Goal: Information Seeking & Learning: Learn about a topic

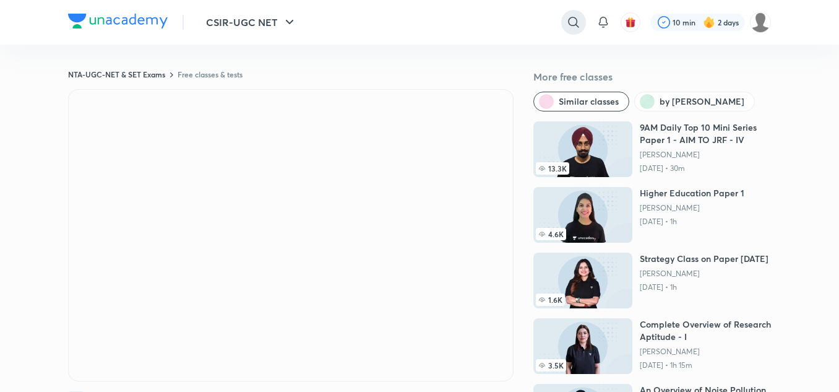
click at [574, 22] on icon at bounding box center [573, 22] width 15 height 15
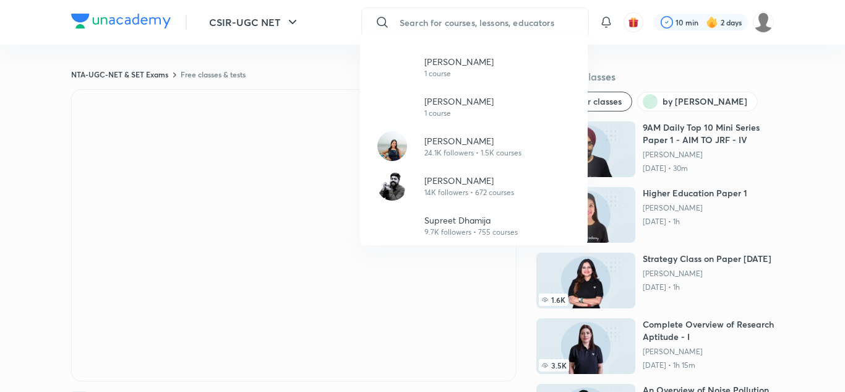
paste input "Anukampa Devi"
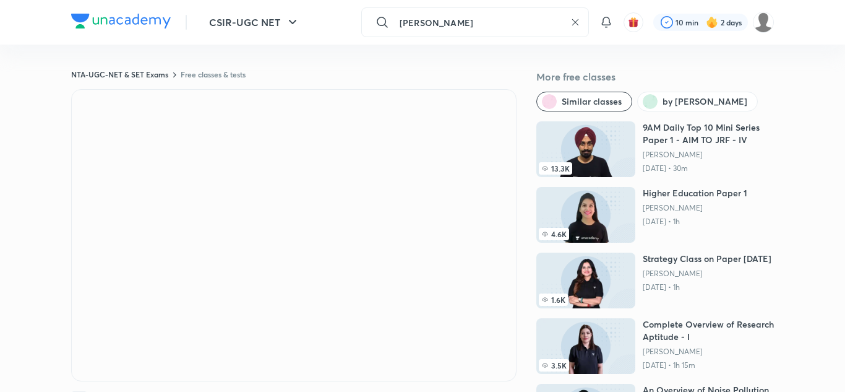
type input "Anukampa Devi"
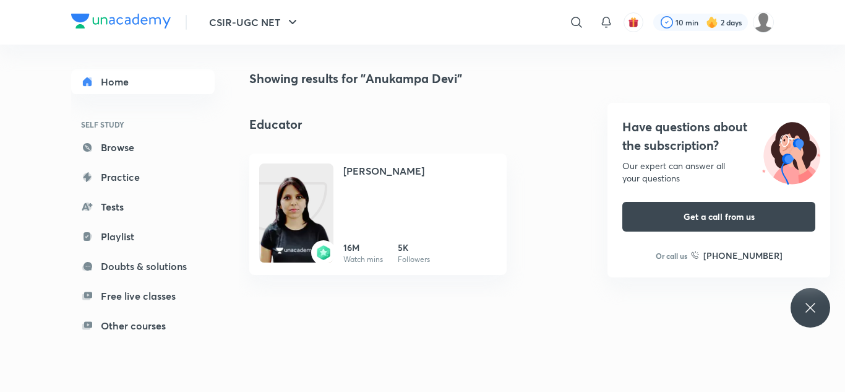
click at [824, 296] on div "Have questions about the subscription? Our expert can answer all your questions…" at bounding box center [811, 308] width 40 height 40
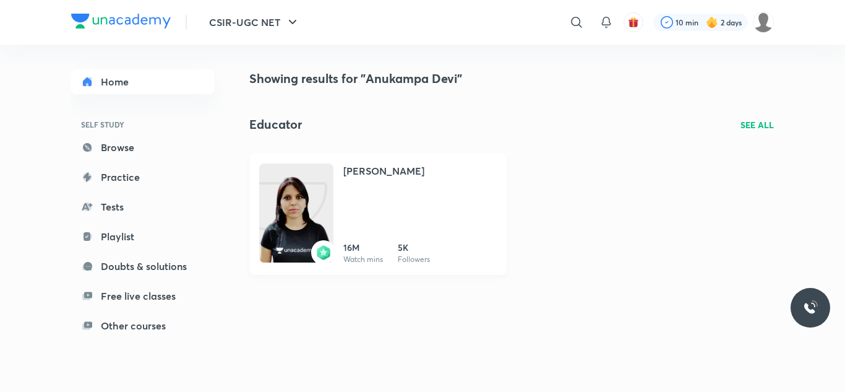
click at [390, 199] on div "Anukampa Devi 16M Watch mins 5K Followers" at bounding box center [420, 214] width 153 height 102
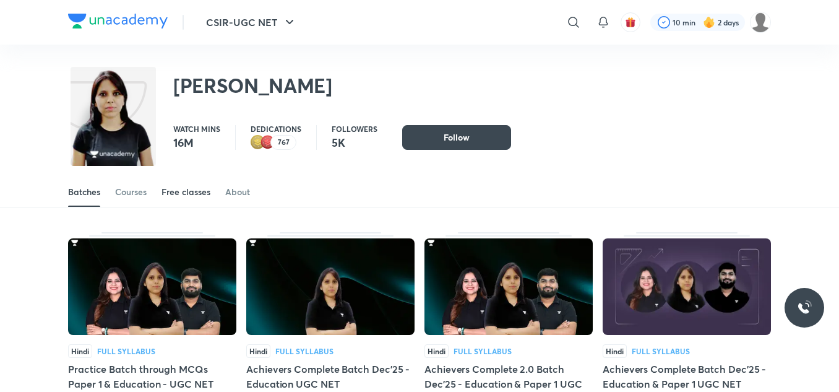
click at [194, 184] on link "Free classes" at bounding box center [186, 192] width 49 height 30
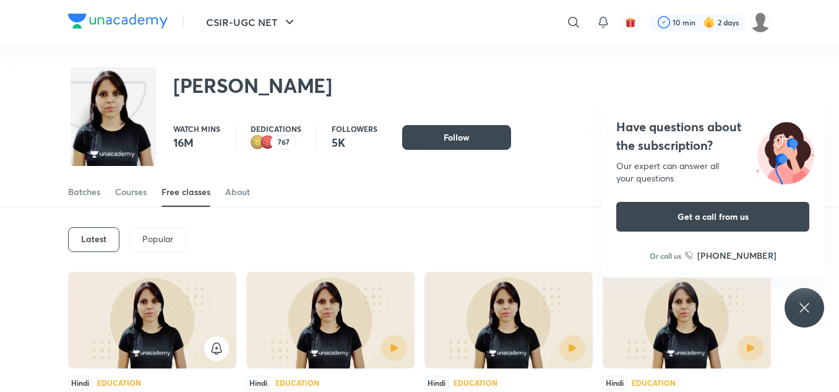
scroll to position [56, 0]
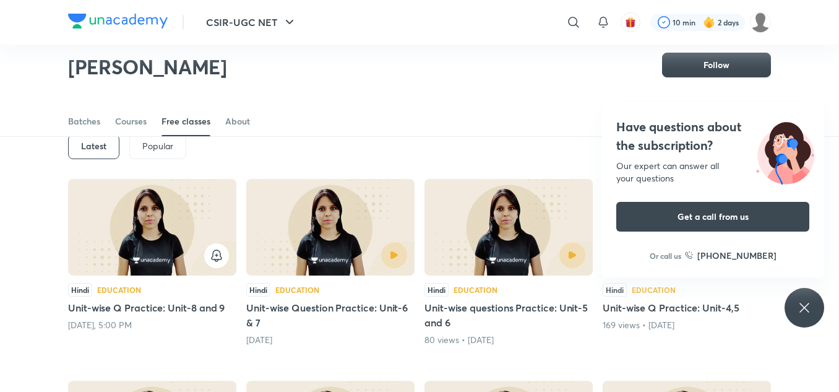
click at [338, 192] on img at bounding box center [330, 227] width 168 height 97
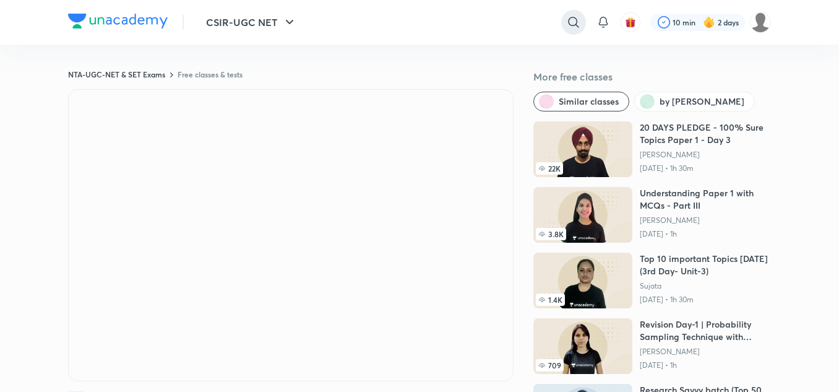
click at [566, 25] on icon at bounding box center [573, 22] width 15 height 15
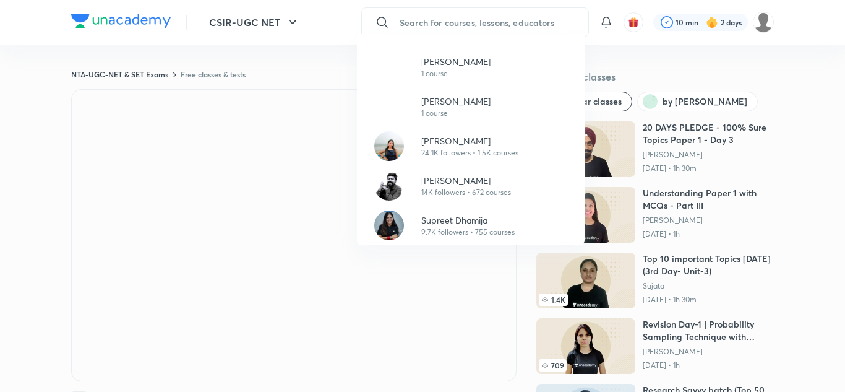
paste input "Sanchita Khantwal"
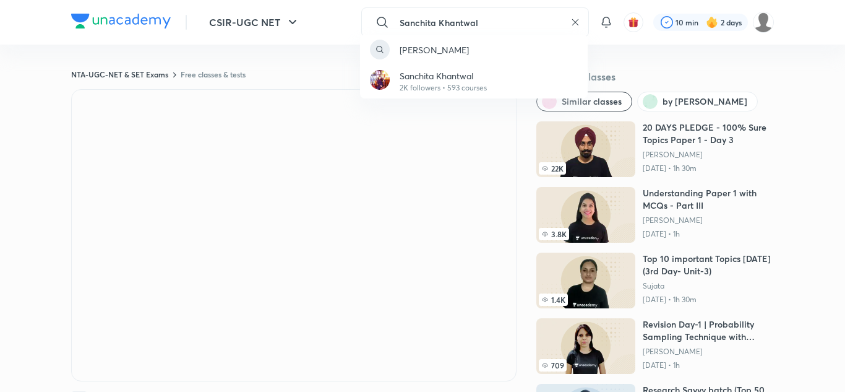
type input "Sanchita Khantwal"
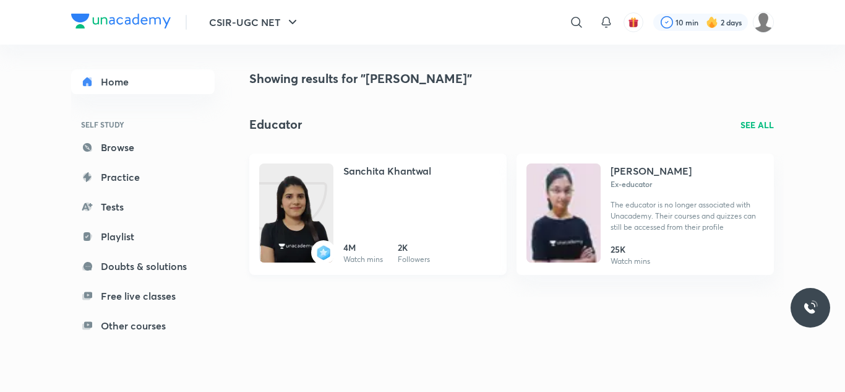
click at [377, 177] on h4 "Sanchita Khantwal" at bounding box center [388, 170] width 88 height 15
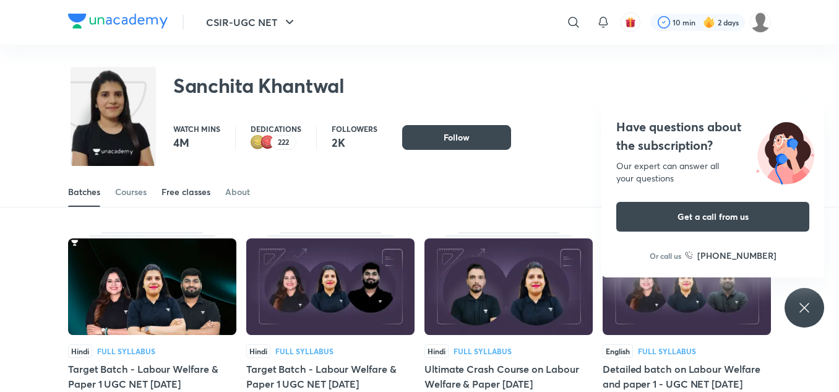
click at [180, 193] on div "Free classes" at bounding box center [186, 192] width 49 height 12
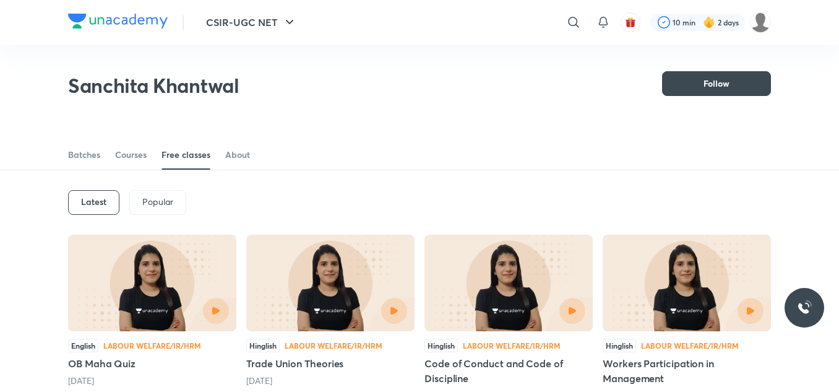
scroll to position [107, 0]
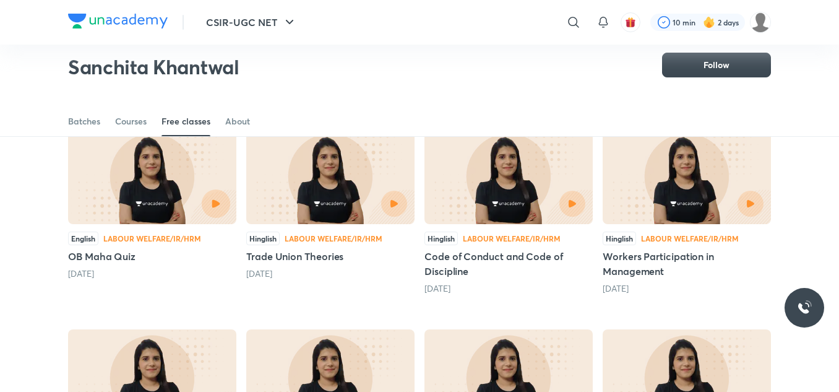
click at [212, 214] on button "button" at bounding box center [216, 203] width 28 height 28
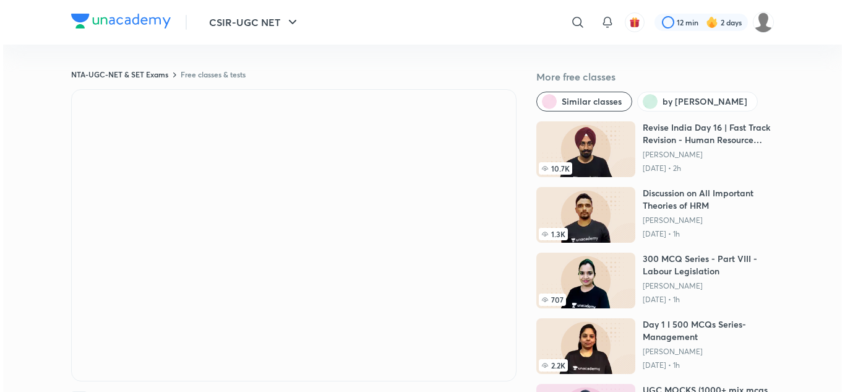
scroll to position [33, 0]
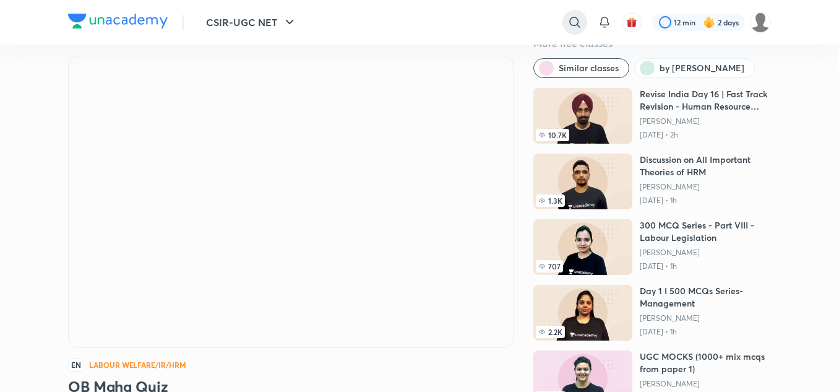
click at [569, 22] on icon at bounding box center [574, 22] width 11 height 11
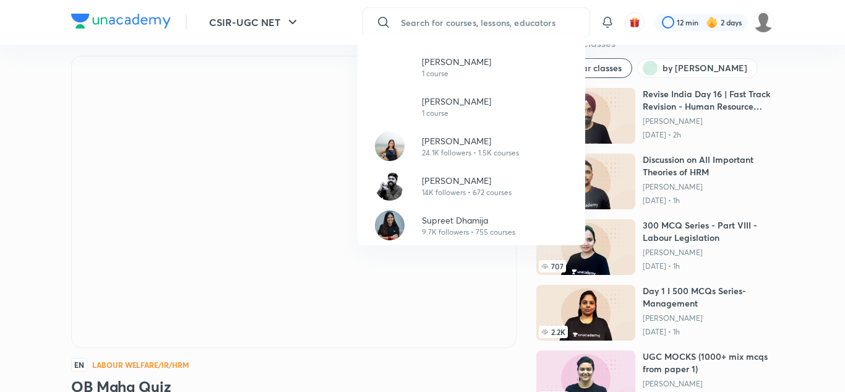
paste input "Shubham Tiwari"
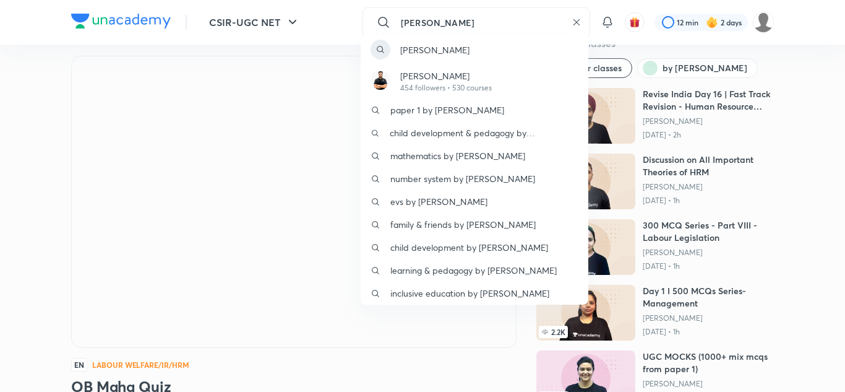
type input "Shubham Tiwari"
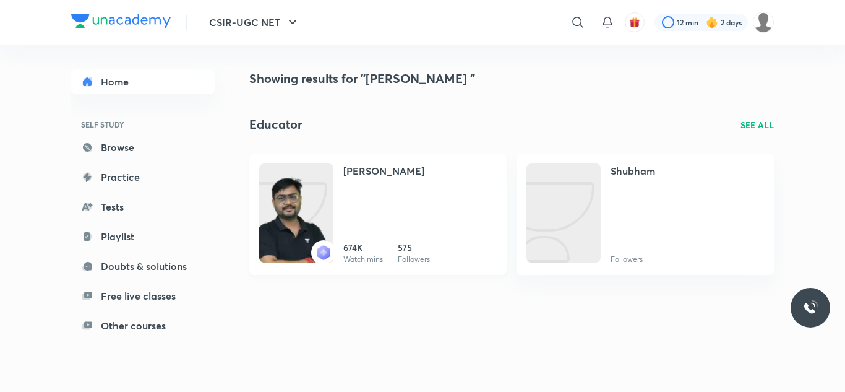
click at [383, 182] on div "Shubham Tiwari" at bounding box center [420, 176] width 153 height 27
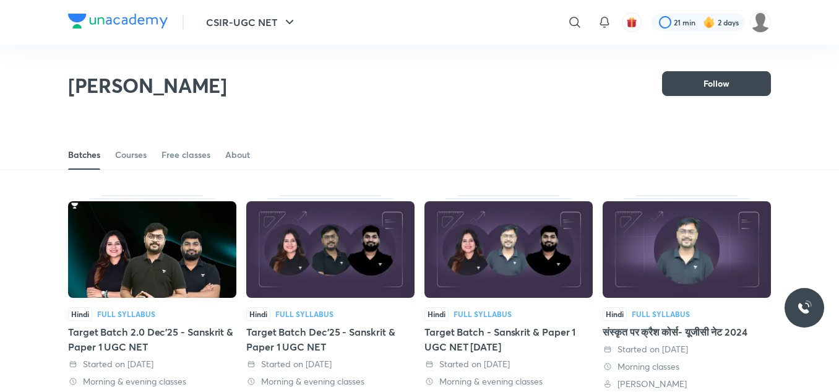
scroll to position [59, 0]
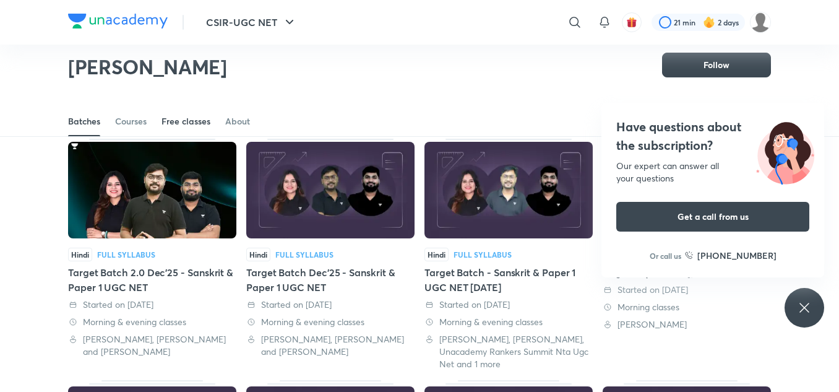
click at [187, 118] on div "Free classes" at bounding box center [186, 121] width 49 height 12
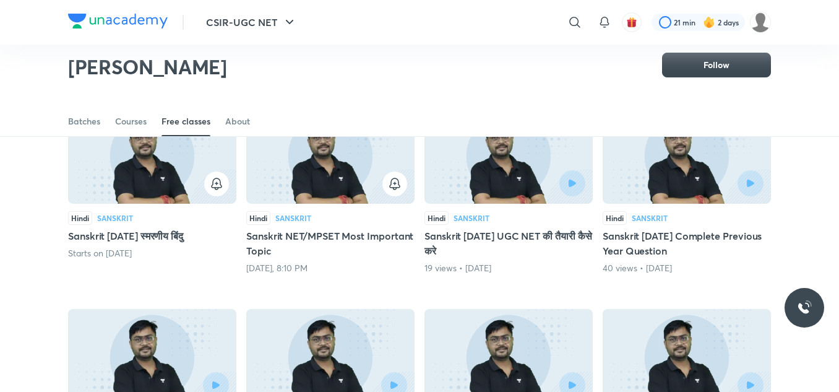
scroll to position [127, 0]
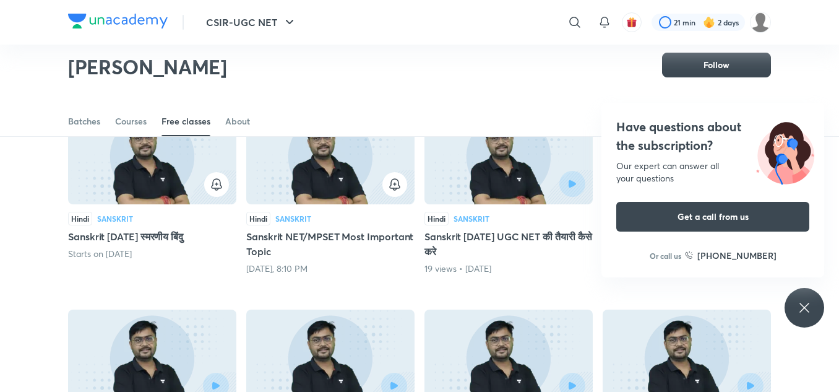
click at [821, 312] on div "Have questions about the subscription? Our expert can answer all your questions…" at bounding box center [805, 308] width 40 height 40
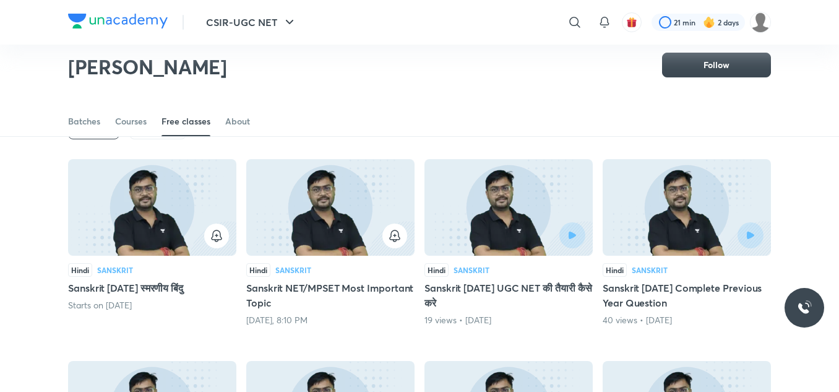
scroll to position [76, 0]
click at [506, 215] on img at bounding box center [509, 206] width 168 height 97
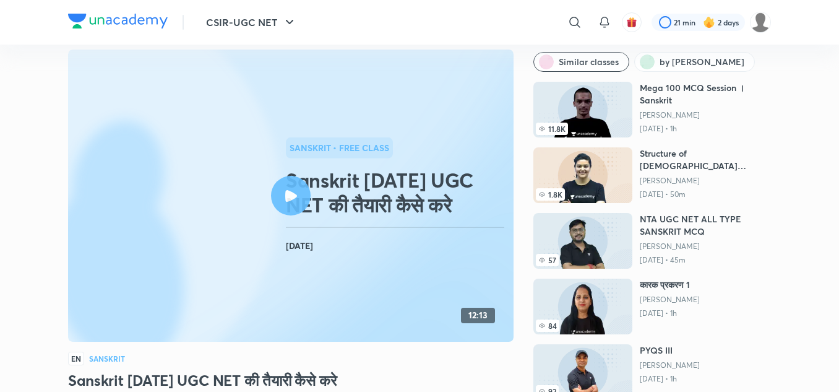
scroll to position [40, 0]
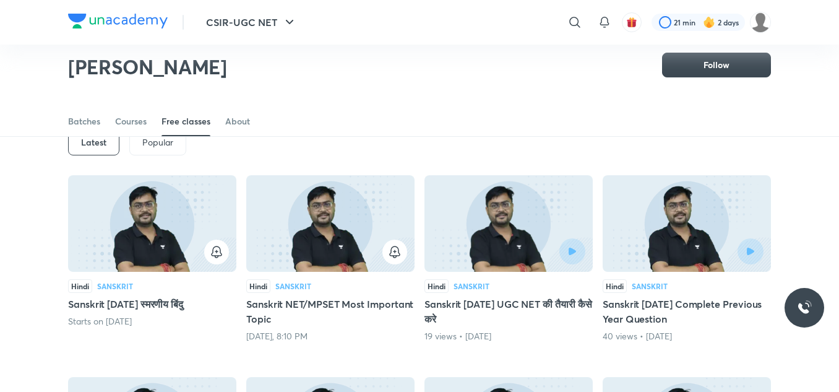
scroll to position [61, 0]
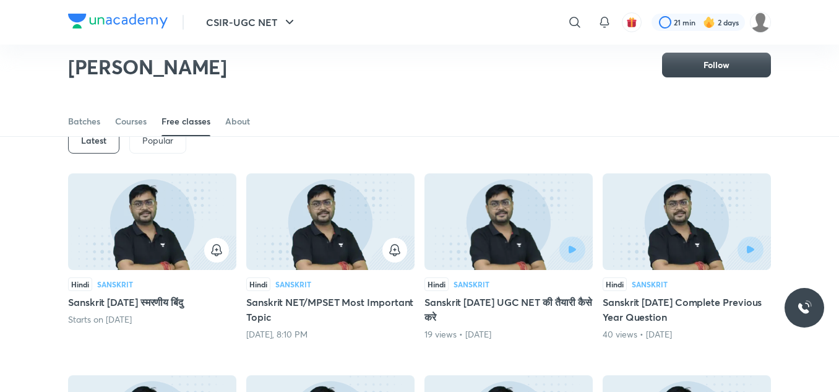
click at [474, 201] on img at bounding box center [509, 221] width 168 height 97
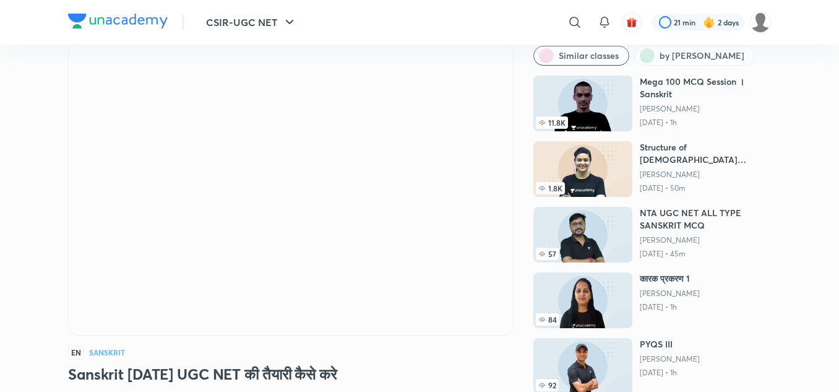
scroll to position [47, 0]
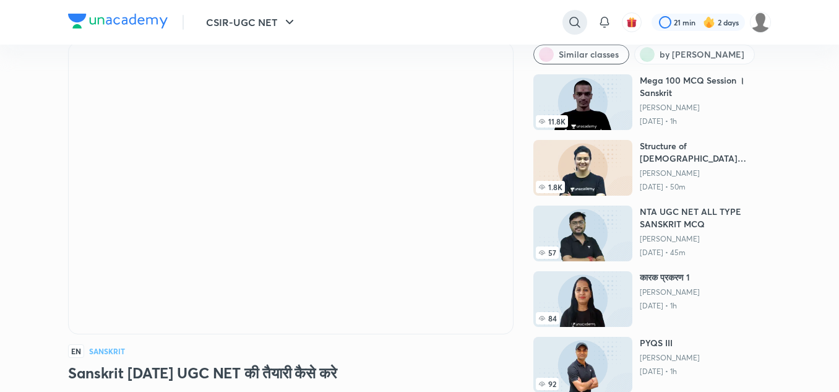
click at [574, 27] on icon at bounding box center [575, 22] width 15 height 15
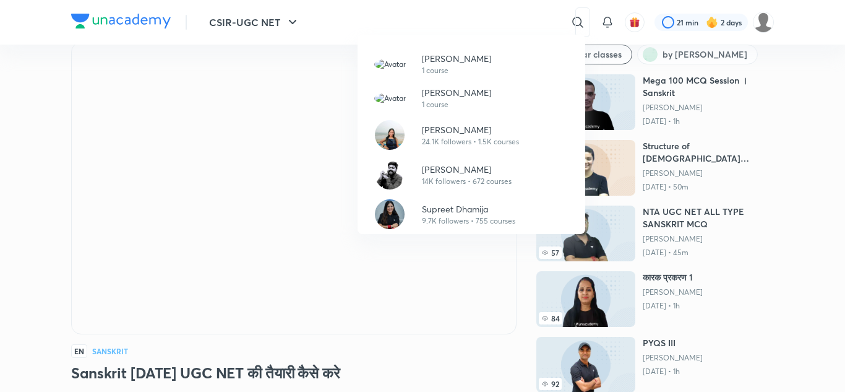
drag, startPoint x: 507, startPoint y: 16, endPoint x: 420, endPoint y: 20, distance: 87.4
click at [420, 20] on div "Rajat Kumar 1 course Rajat Kumar 1 course Tanya Bhatia 24.1K followers • 1.5K c…" at bounding box center [422, 196] width 845 height 392
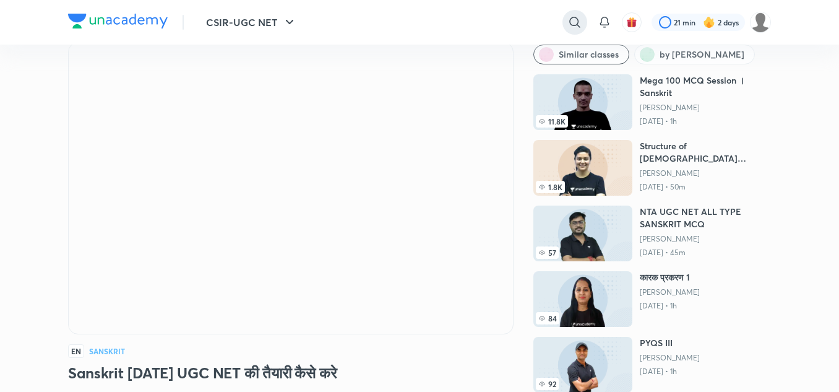
click at [573, 19] on icon at bounding box center [575, 22] width 15 height 15
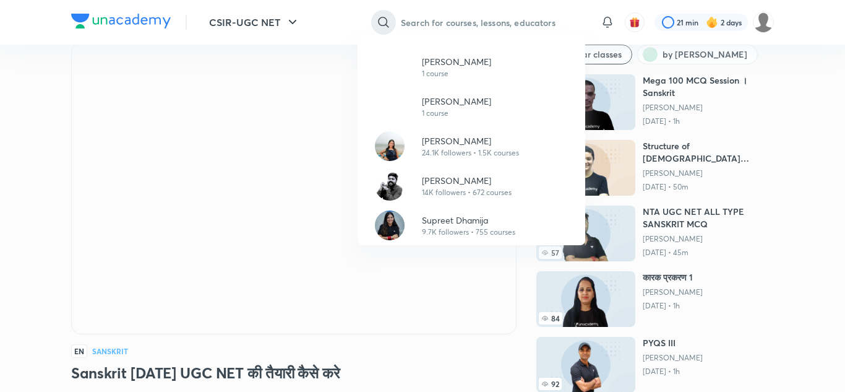
paste input "Yashika Sanjay Hargunani"
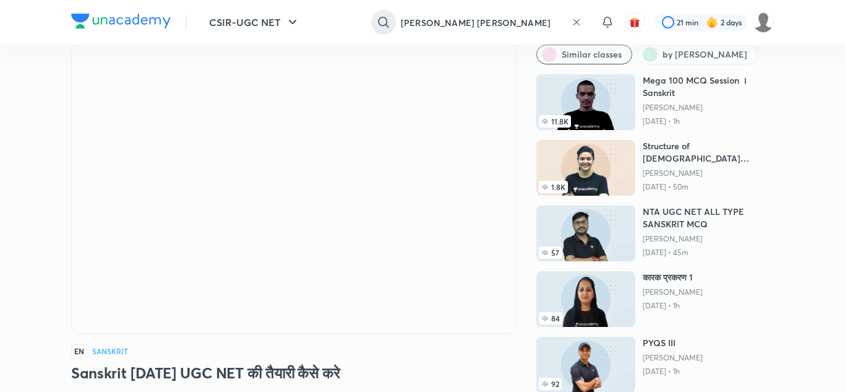
type input "Yashika Sanjay Hargunani"
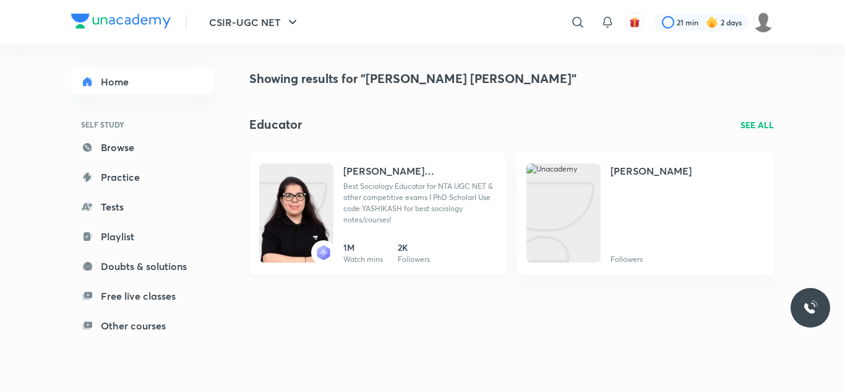
click at [387, 230] on div "Yashika Sanjay Hargunani Best Sociology Educator for NTA UGC NET & other compet…" at bounding box center [420, 199] width 153 height 72
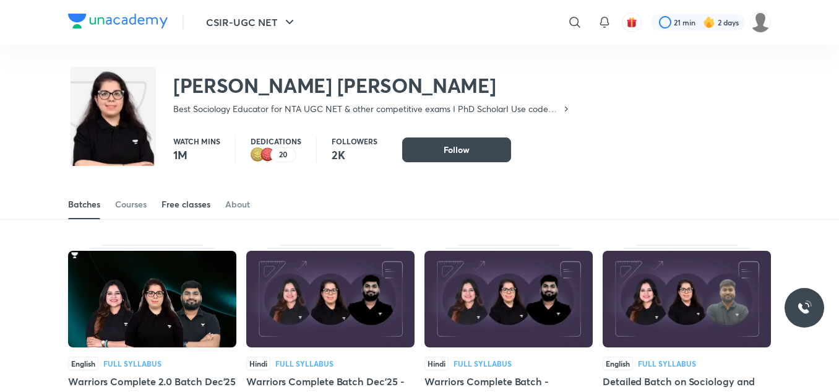
click at [181, 206] on div "Free classes" at bounding box center [186, 204] width 49 height 12
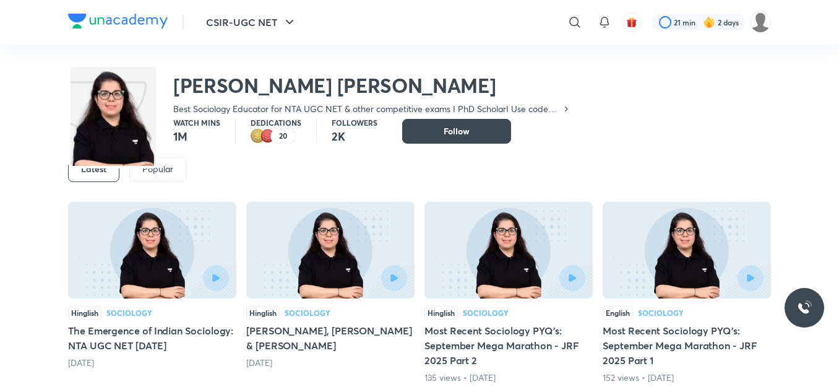
scroll to position [93, 0]
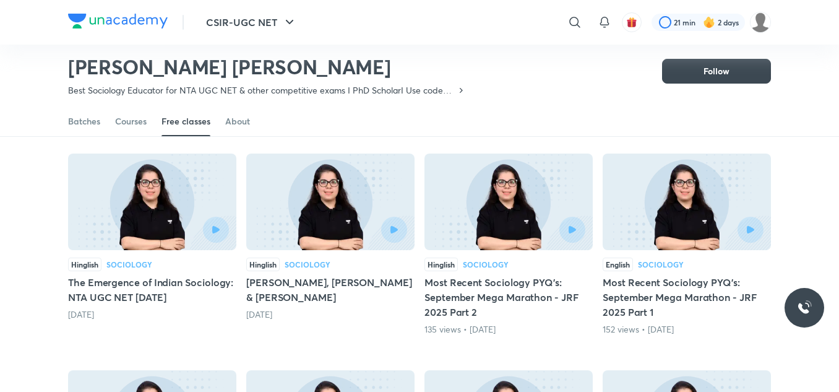
click at [150, 237] on div at bounding box center [152, 230] width 153 height 26
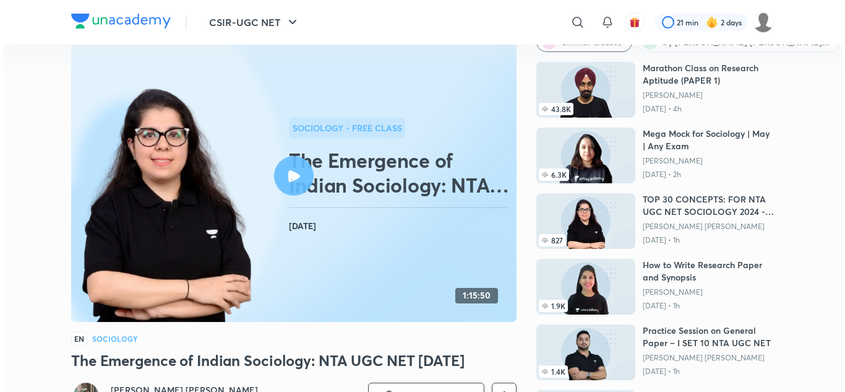
scroll to position [123, 0]
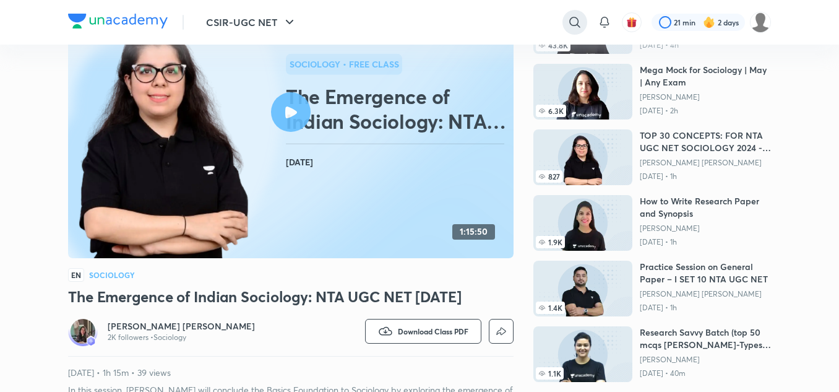
click at [576, 22] on icon at bounding box center [575, 22] width 15 height 15
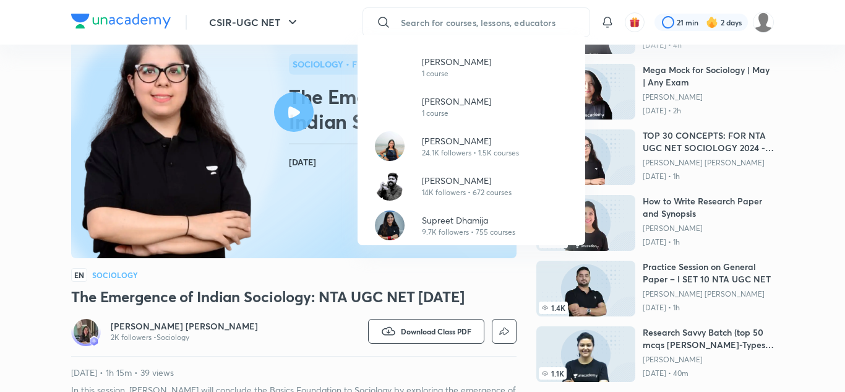
paste input "[PERSON_NAME]"
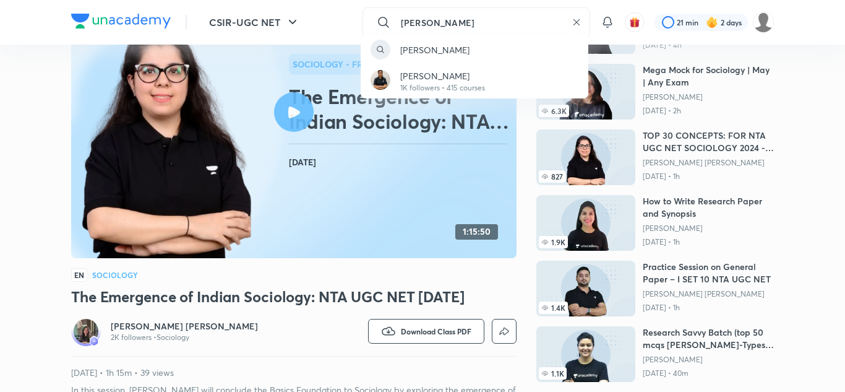
type input "[PERSON_NAME]"
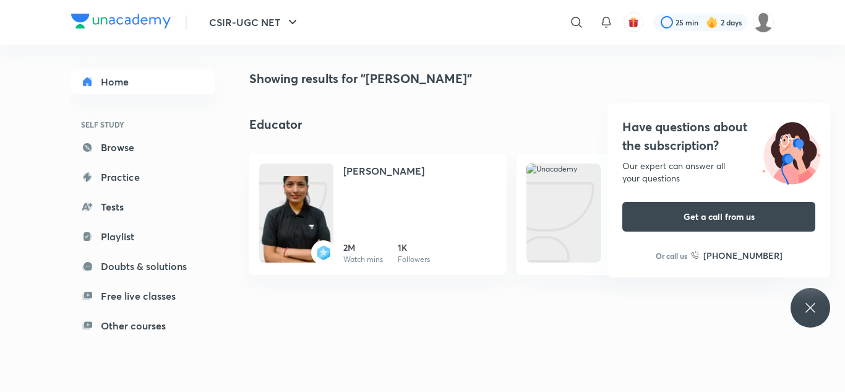
click at [807, 322] on div "Have questions about the subscription? Our expert can answer all your questions…" at bounding box center [811, 308] width 40 height 40
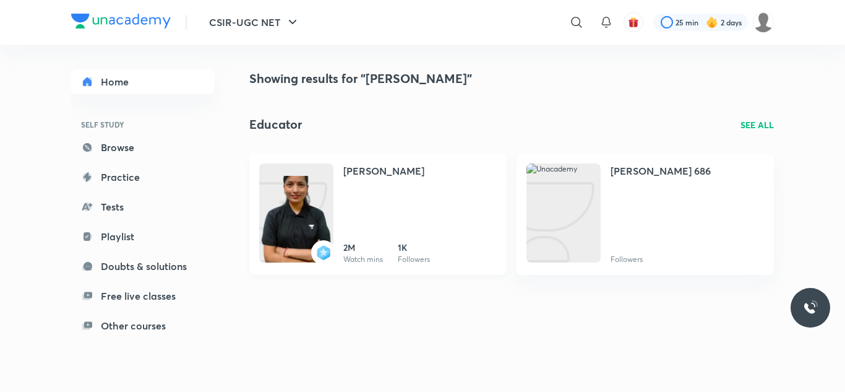
click at [414, 183] on div "[PERSON_NAME]" at bounding box center [420, 176] width 153 height 27
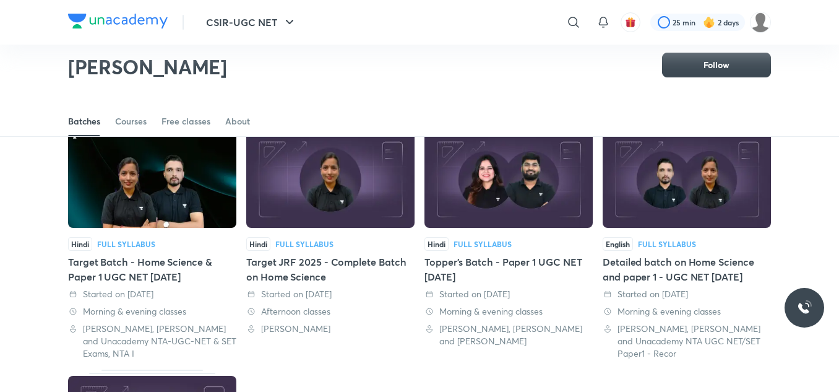
scroll to position [71, 0]
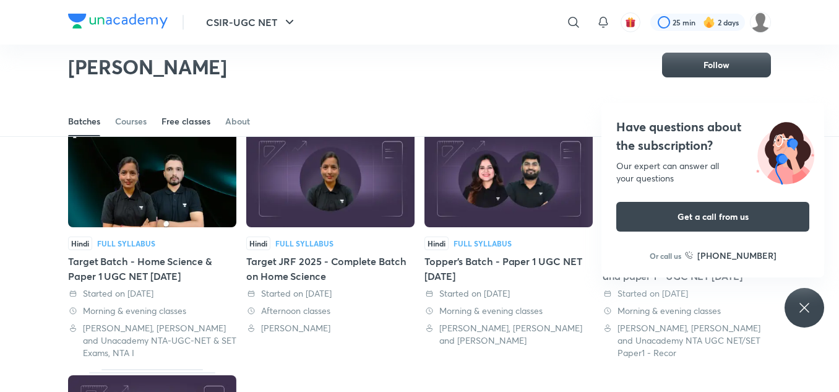
click at [188, 129] on link "Free classes" at bounding box center [186, 121] width 49 height 30
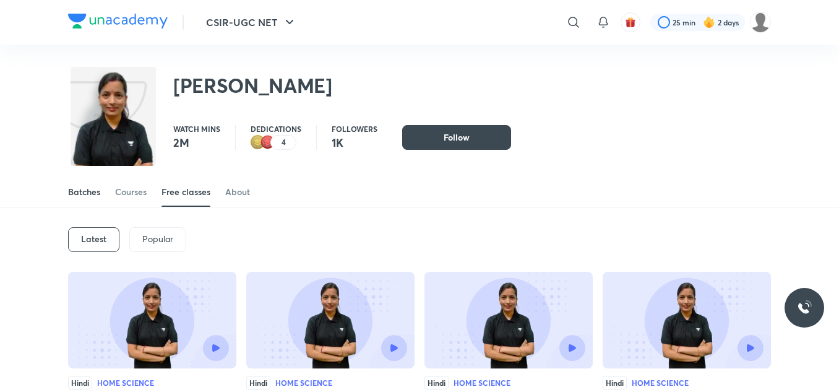
click at [87, 190] on div "Batches" at bounding box center [84, 192] width 32 height 12
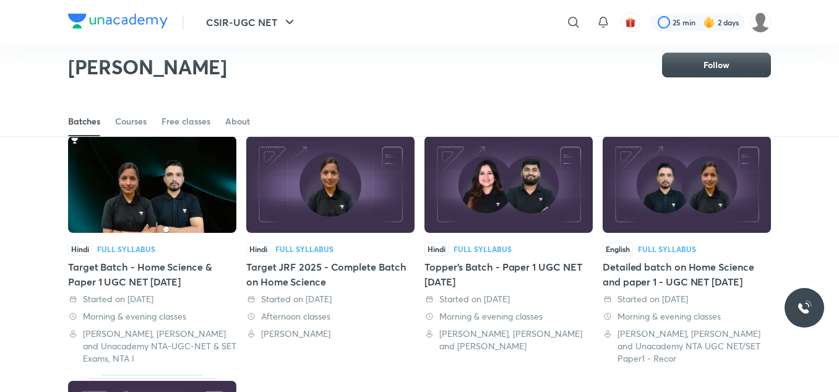
scroll to position [64, 0]
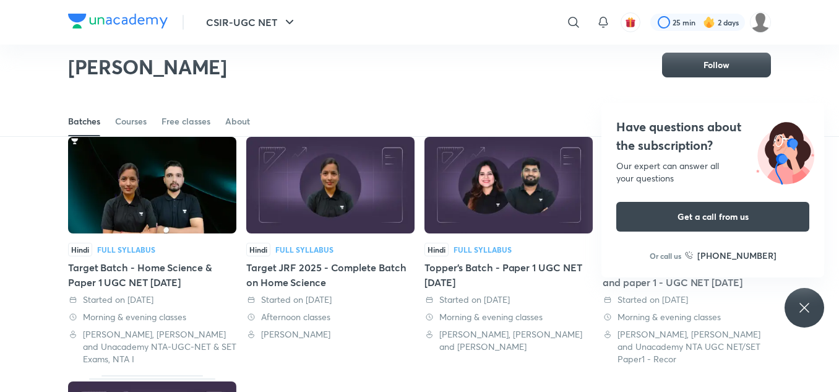
click at [804, 292] on div "Have questions about the subscription? Our expert can answer all your questions…" at bounding box center [805, 308] width 40 height 40
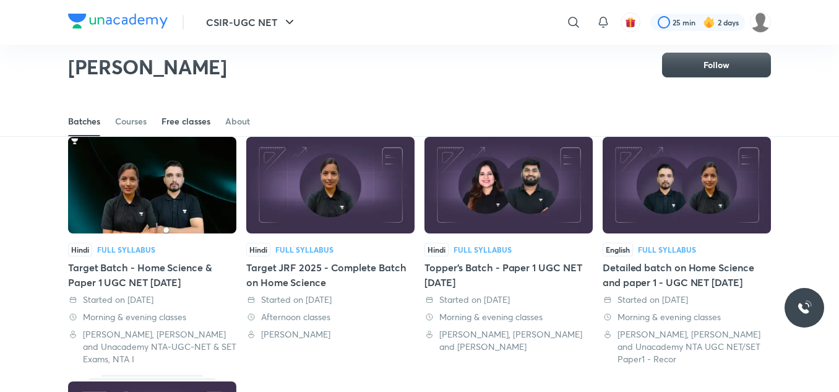
click at [188, 121] on div "Free classes" at bounding box center [186, 121] width 49 height 12
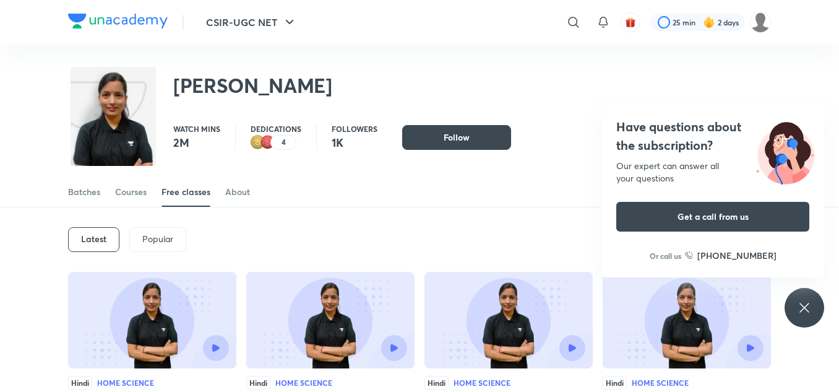
click at [818, 300] on div "Have questions about the subscription? Our expert can answer all your questions…" at bounding box center [805, 308] width 40 height 40
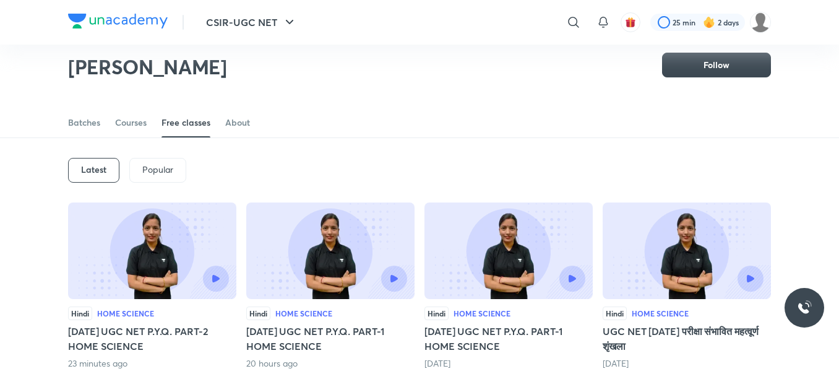
scroll to position [28, 0]
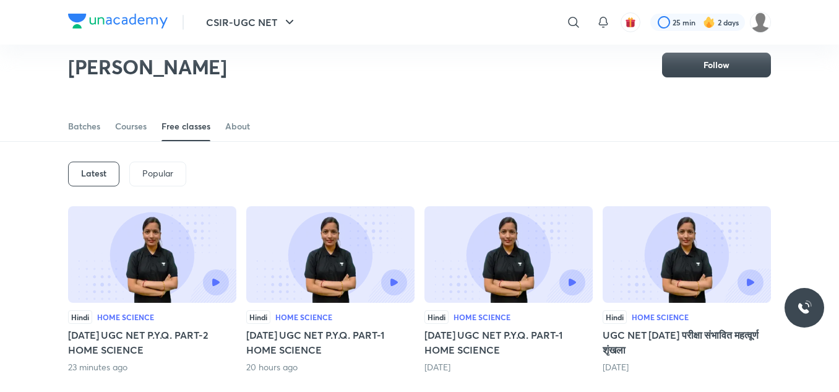
click at [97, 172] on h6 "Latest" at bounding box center [93, 173] width 25 height 10
click at [206, 298] on img at bounding box center [152, 254] width 168 height 97
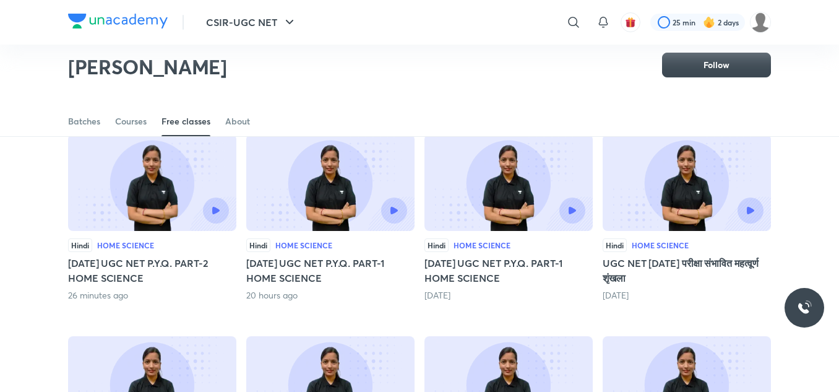
scroll to position [100, 0]
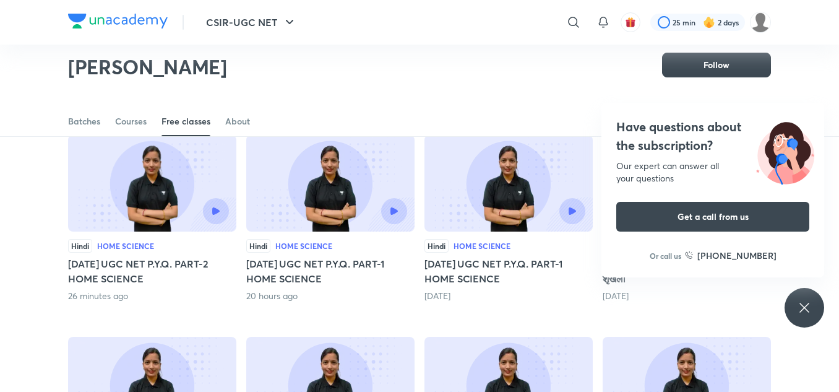
click at [331, 195] on img at bounding box center [330, 183] width 168 height 97
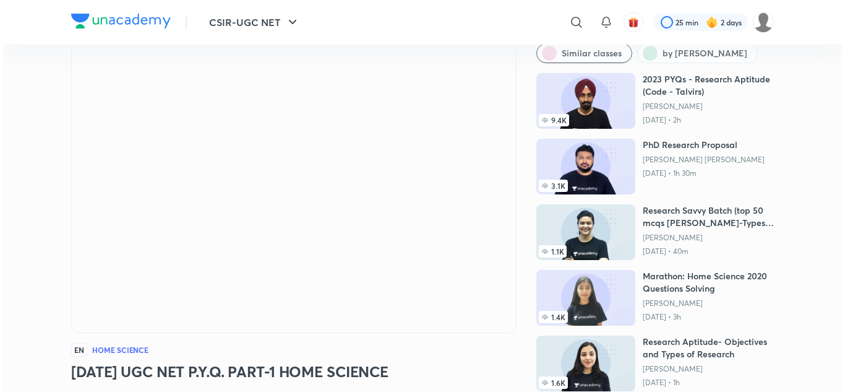
scroll to position [48, 0]
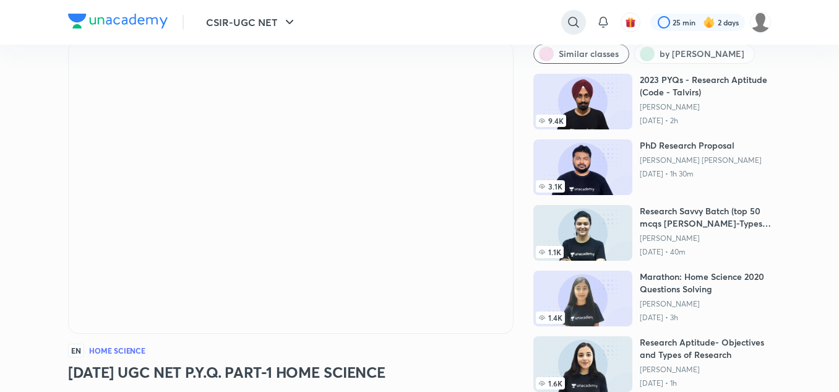
click at [573, 25] on icon at bounding box center [573, 22] width 11 height 11
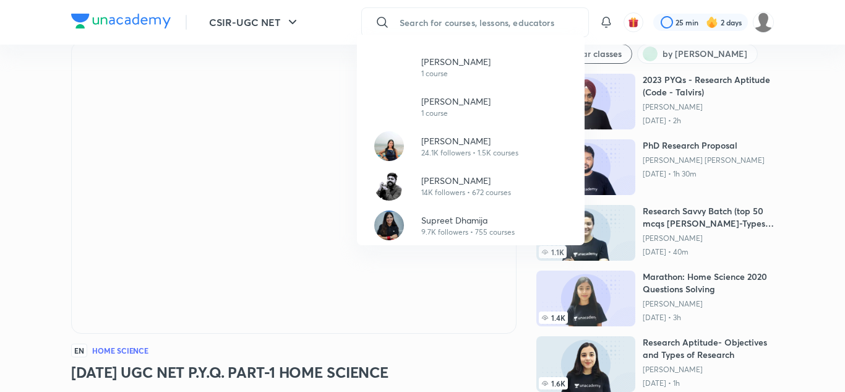
paste input "[PERSON_NAME]"
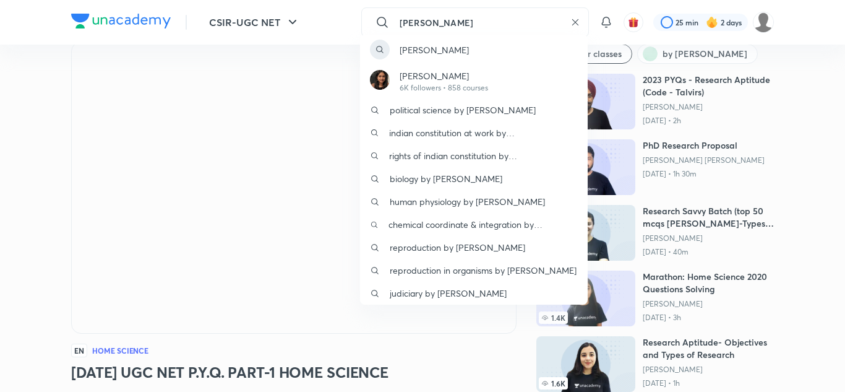
type input "[PERSON_NAME]"
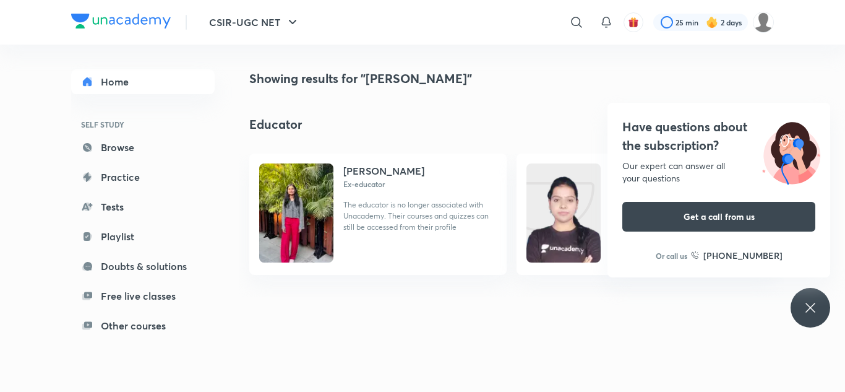
click at [802, 305] on div "Have questions about the subscription? Our expert can answer all your questions…" at bounding box center [811, 308] width 40 height 40
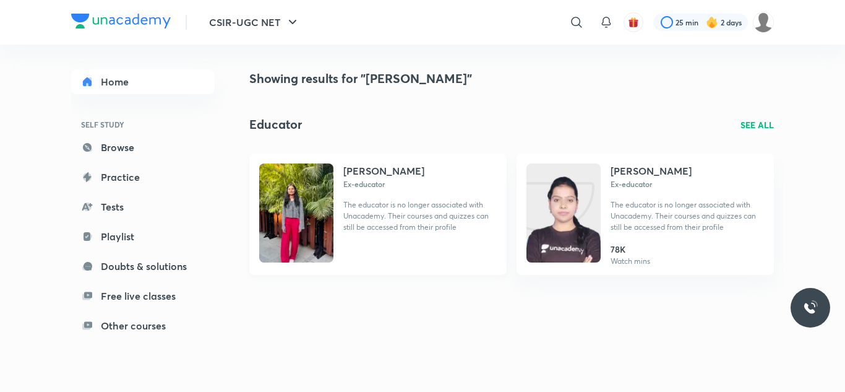
click at [426, 222] on p "The educator is no longer associated with Unacademy. Their courses and quizzes …" at bounding box center [420, 215] width 153 height 33
click at [641, 213] on p "The educator is no longer associated with Unacademy. Their courses and quizzes …" at bounding box center [687, 215] width 153 height 33
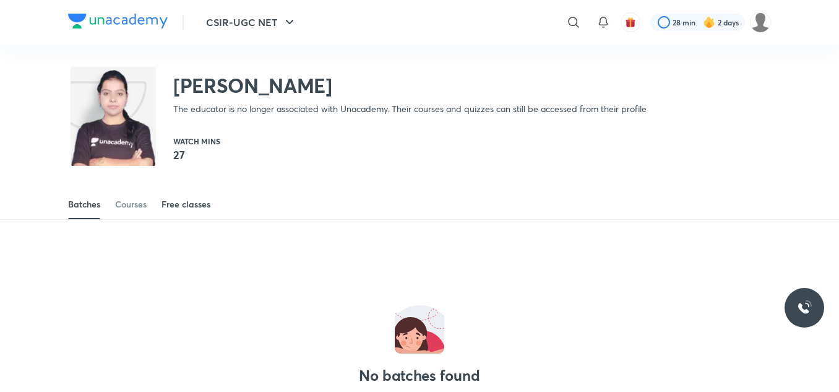
click at [178, 205] on div "Free classes" at bounding box center [186, 204] width 49 height 12
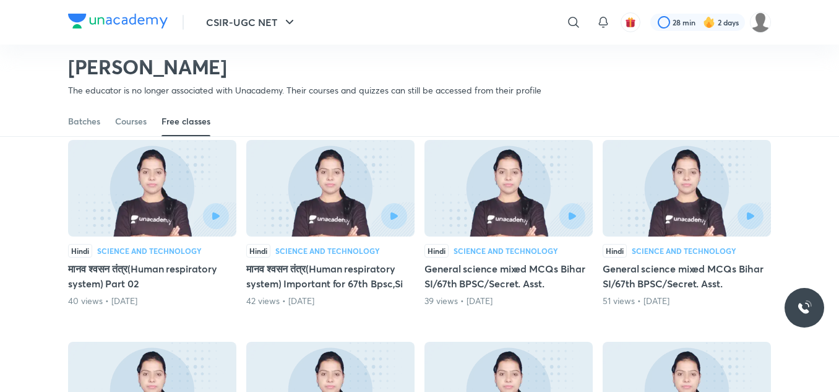
scroll to position [106, 0]
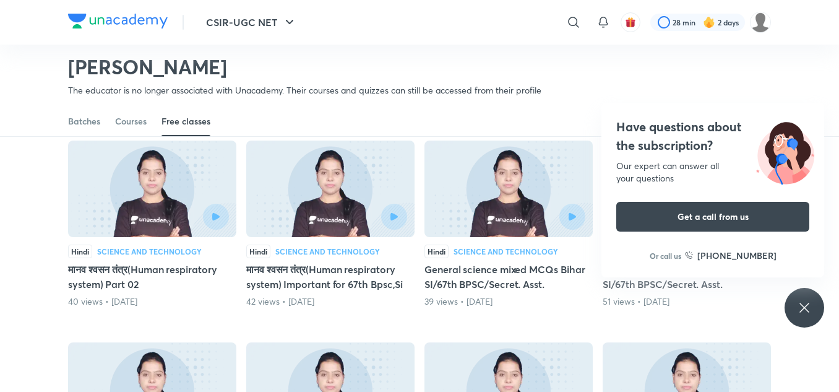
click at [804, 301] on icon at bounding box center [804, 307] width 15 height 15
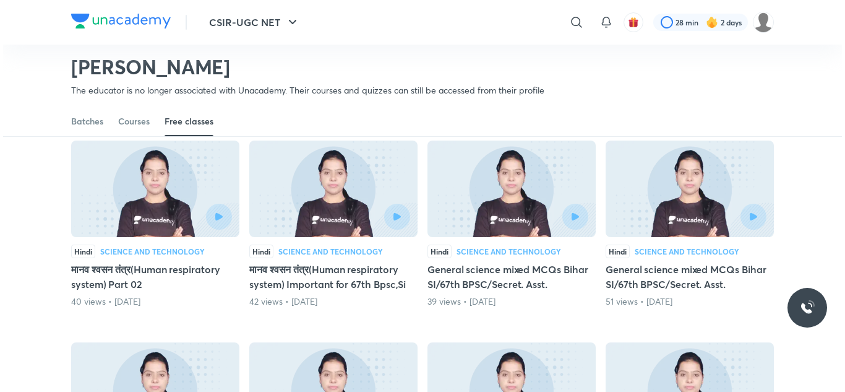
scroll to position [122, 0]
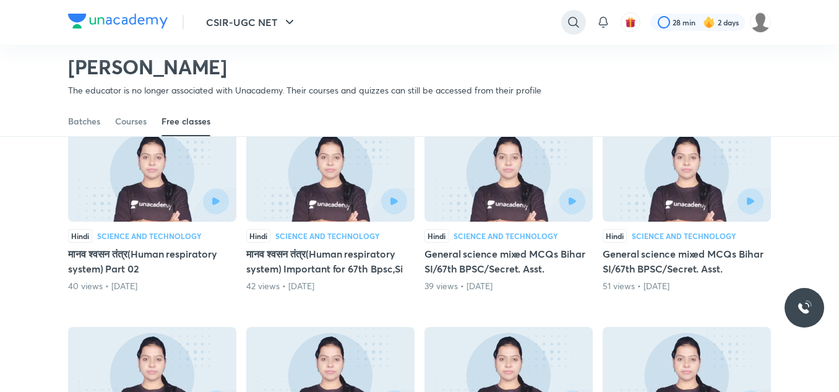
click at [566, 19] on icon at bounding box center [573, 22] width 15 height 15
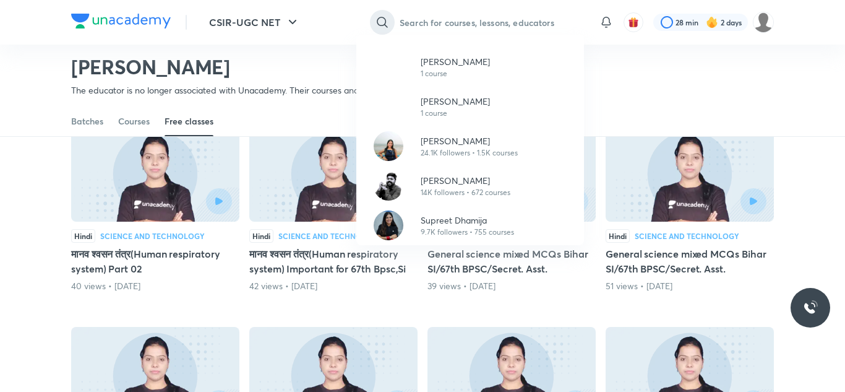
paste input "Yujkti Jain"
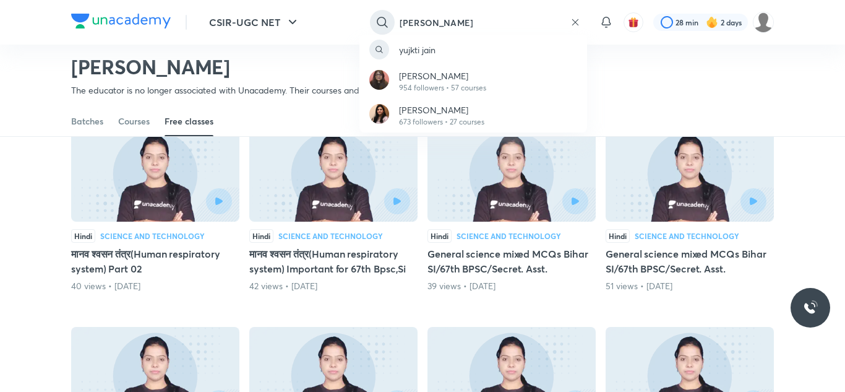
type input "Yujkti Jain"
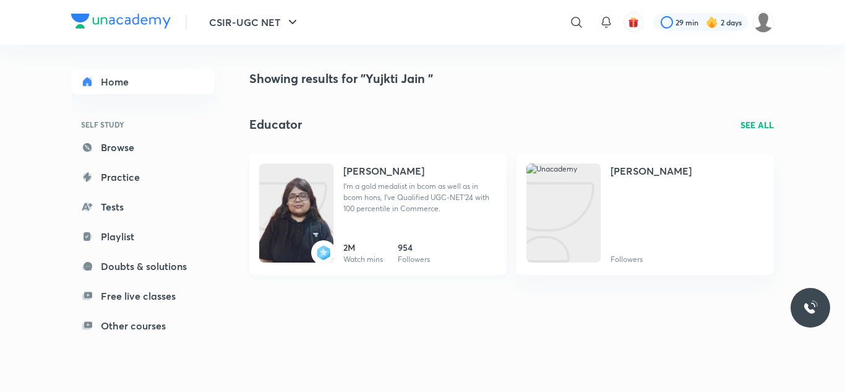
click at [402, 203] on p "I'm a gold medalist in bcom as well as in bcom hons, I've Qualified UGC-NET'24 …" at bounding box center [420, 197] width 153 height 33
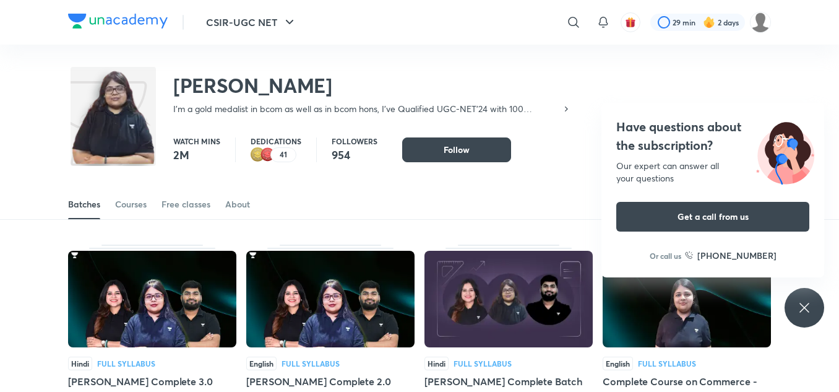
click at [811, 320] on div "Have questions about the subscription? Our expert can answer all your questions…" at bounding box center [805, 308] width 40 height 40
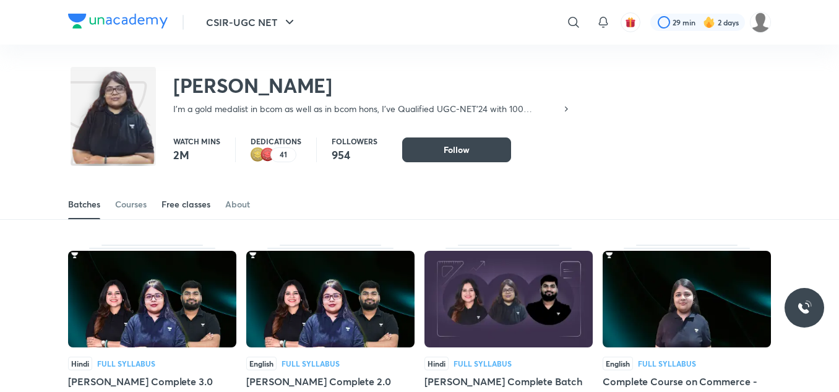
click at [207, 199] on div "Free classes" at bounding box center [186, 204] width 49 height 12
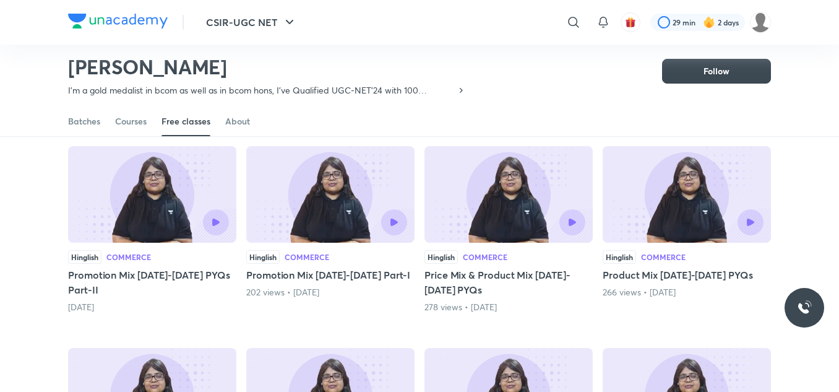
scroll to position [100, 0]
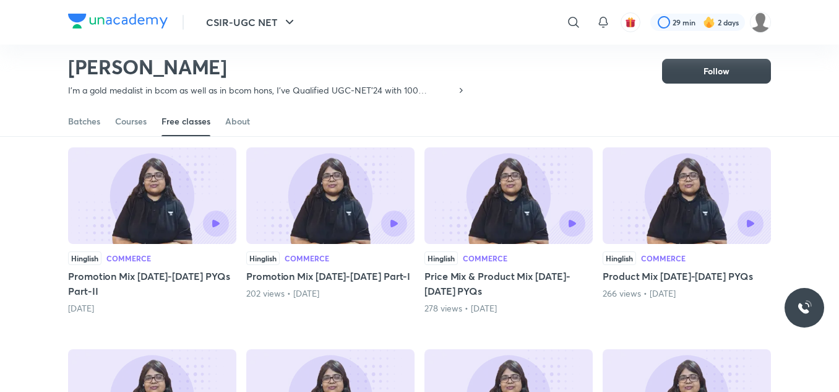
click at [155, 193] on img at bounding box center [152, 195] width 168 height 97
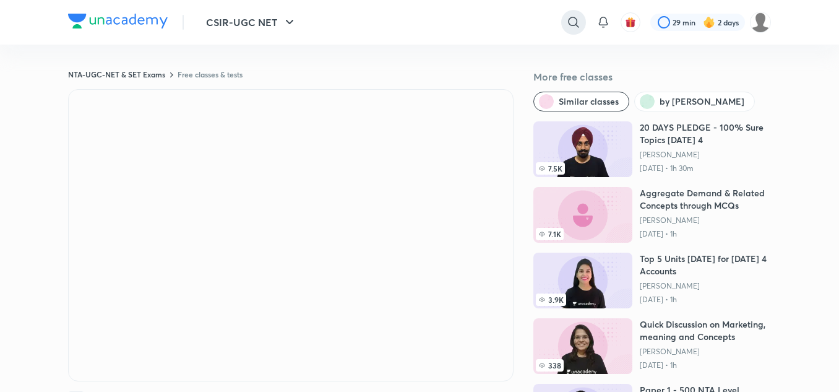
click at [573, 24] on icon at bounding box center [573, 22] width 15 height 15
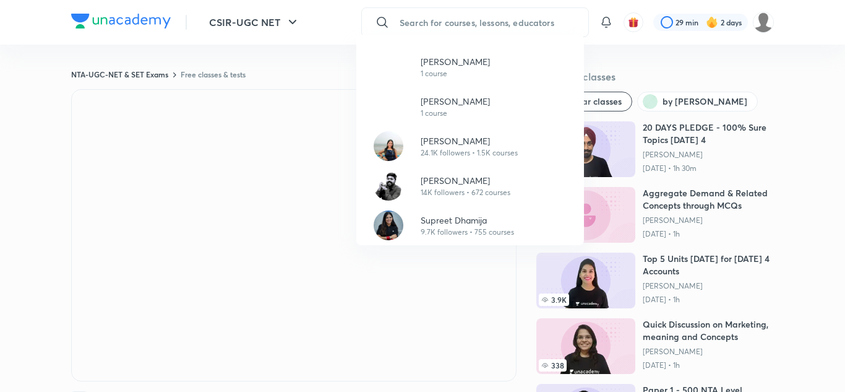
paste input "Tanya Gautam"
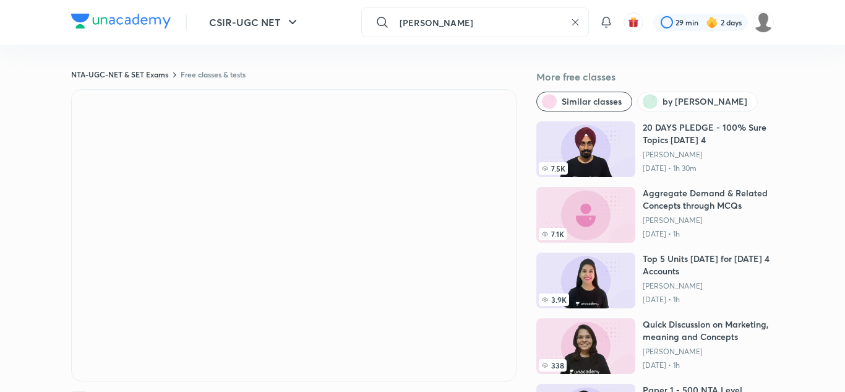
type input "Tanya Gautam"
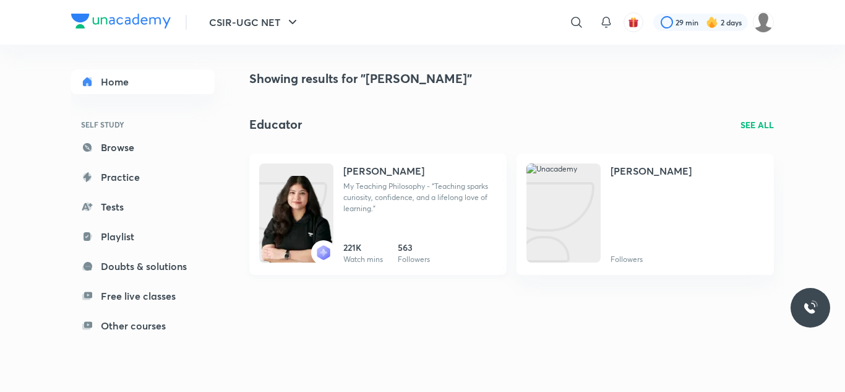
click at [423, 173] on div "Tanya Gautam" at bounding box center [420, 170] width 153 height 15
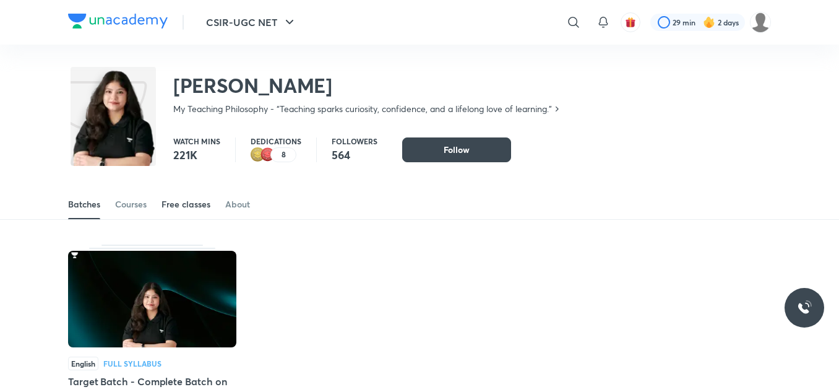
click at [177, 196] on link "Free classes" at bounding box center [186, 204] width 49 height 30
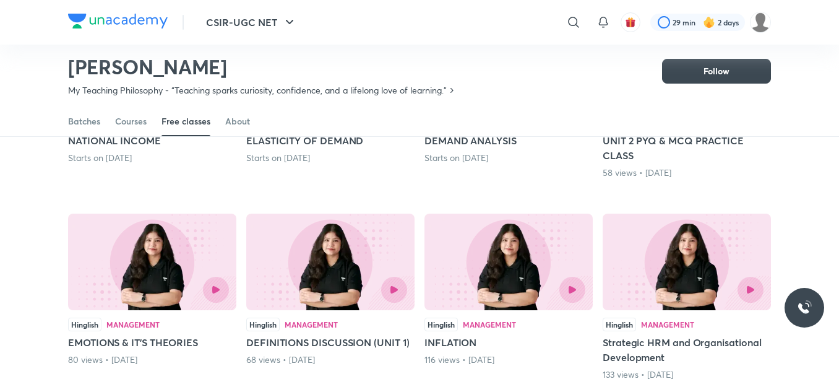
scroll to position [235, 0]
click at [175, 261] on img at bounding box center [152, 262] width 168 height 97
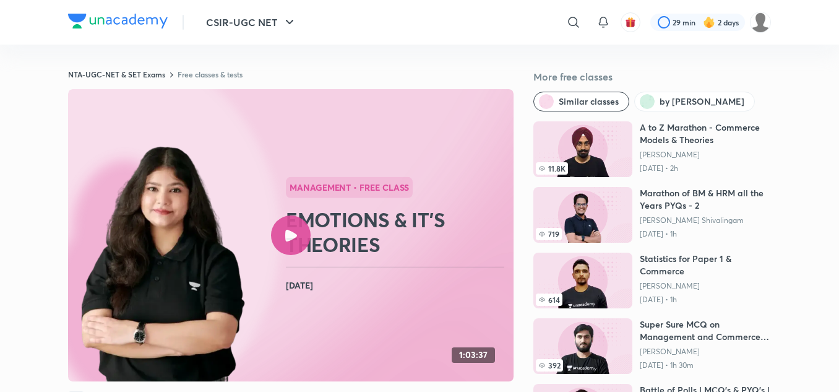
click at [304, 235] on div at bounding box center [291, 235] width 40 height 40
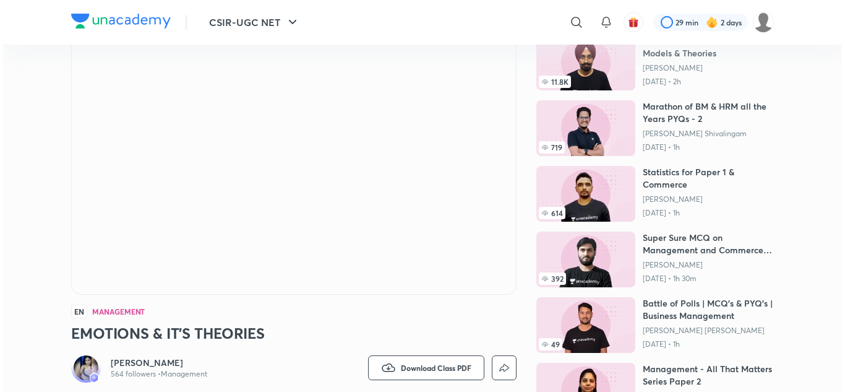
scroll to position [96, 0]
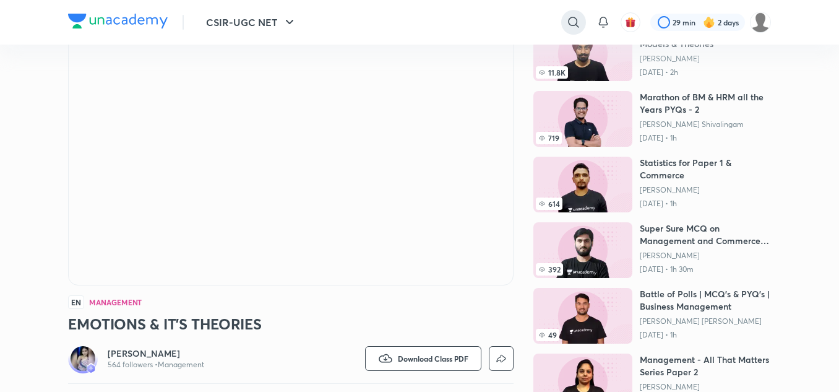
click at [569, 20] on icon at bounding box center [573, 22] width 15 height 15
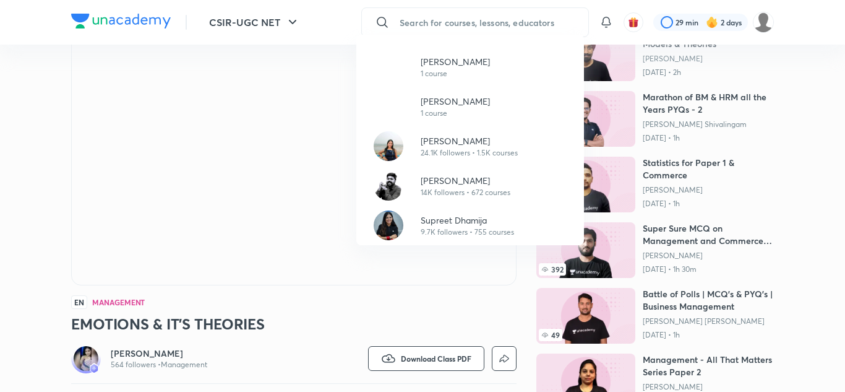
paste input "Shikha Sharma"
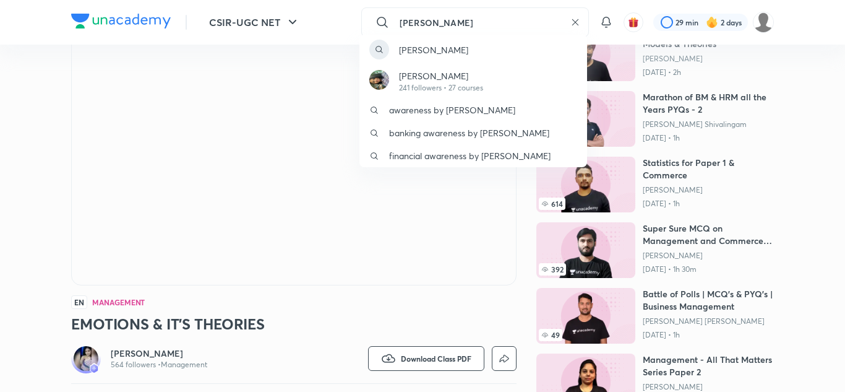
type input "Shikha Sharma"
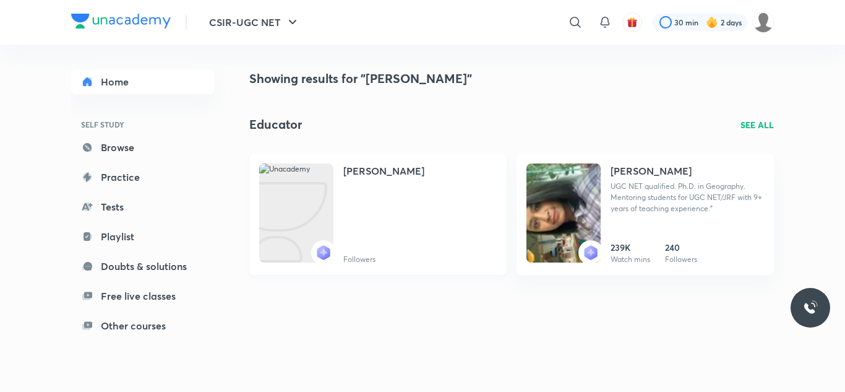
click at [408, 175] on h4 "Shikha Sharma" at bounding box center [384, 170] width 81 height 15
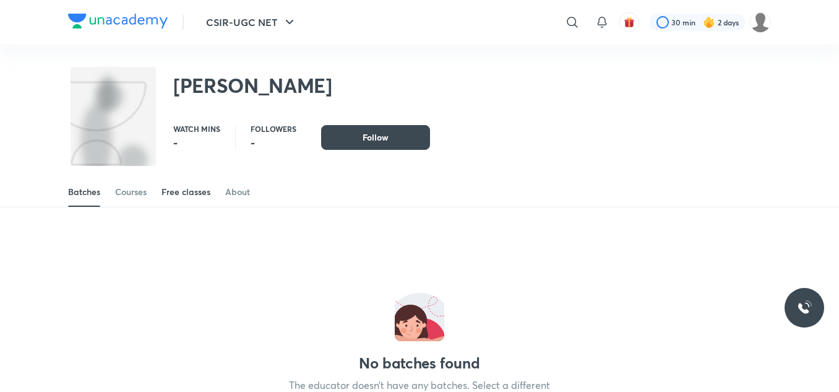
click at [171, 190] on div "Free classes" at bounding box center [186, 192] width 49 height 12
click at [202, 192] on div "Free classes" at bounding box center [186, 192] width 49 height 12
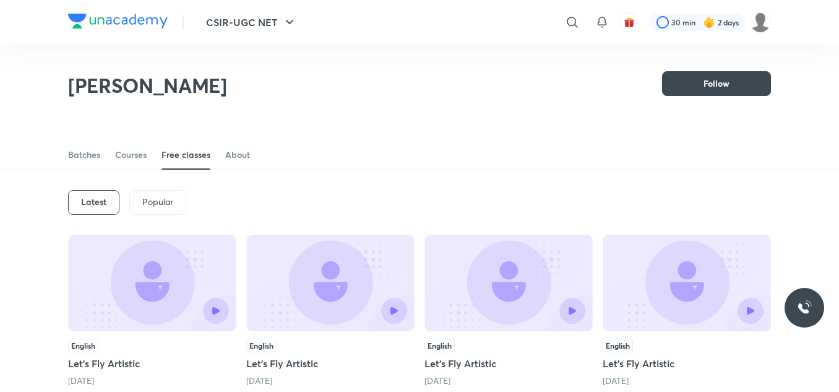
scroll to position [131, 0]
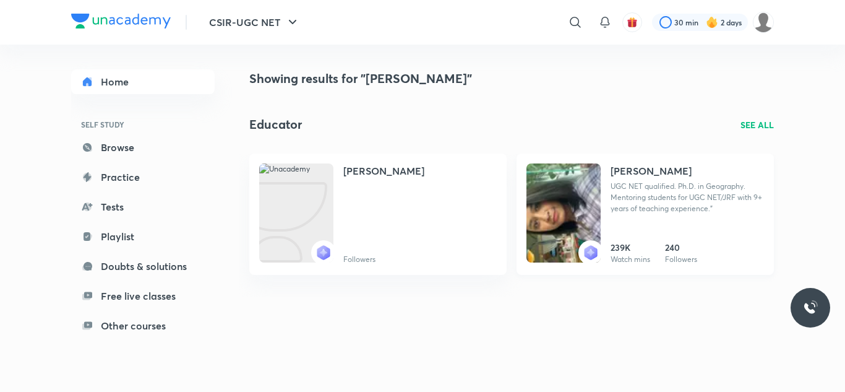
click at [679, 192] on p "UGC NET qualified. Ph.D. in Geography. Mentoring students for UGC NET/JRF with …" at bounding box center [687, 197] width 153 height 33
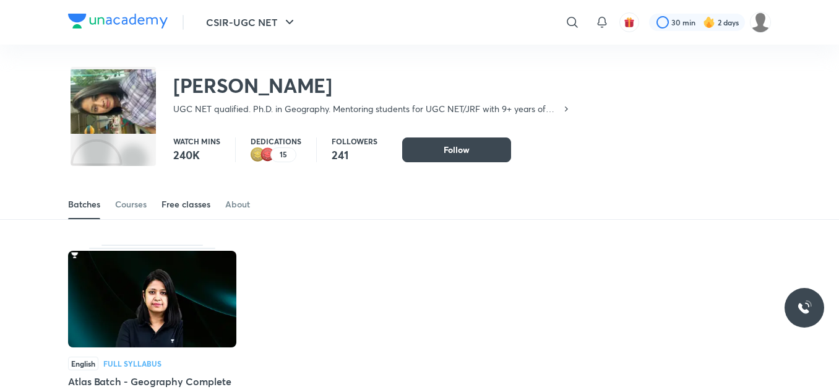
click at [179, 207] on div "Free classes" at bounding box center [186, 204] width 49 height 12
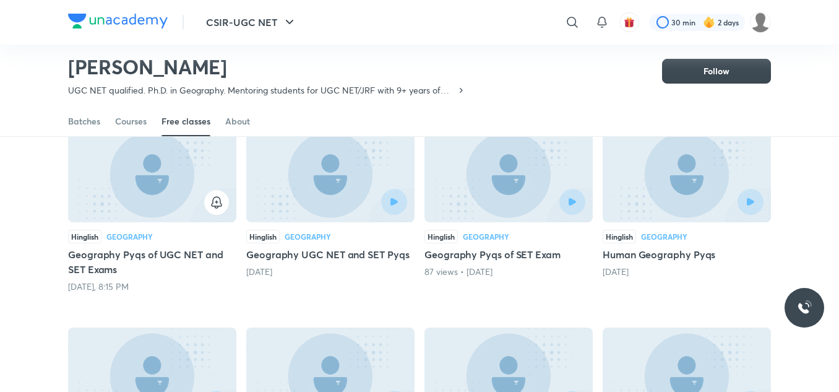
scroll to position [119, 0]
click at [179, 207] on div at bounding box center [152, 204] width 153 height 25
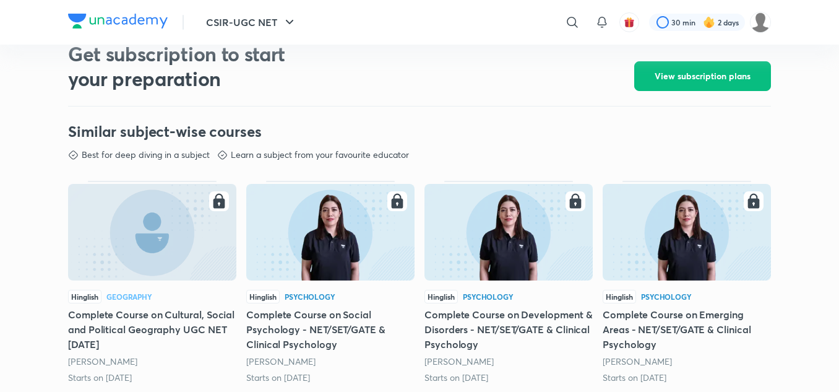
scroll to position [545, 0]
click at [195, 251] on img at bounding box center [152, 232] width 168 height 97
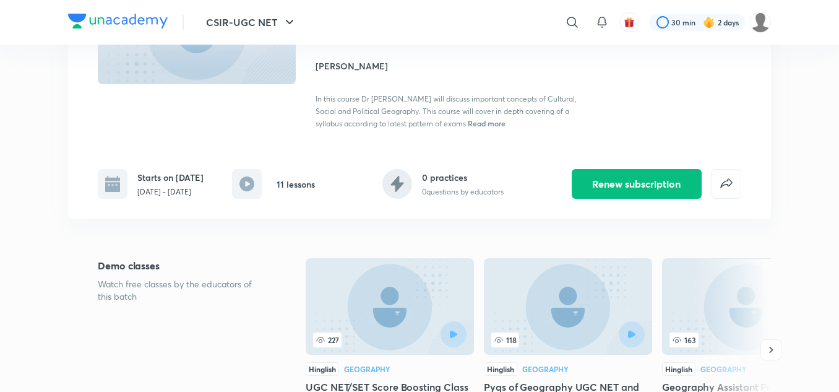
scroll to position [161, 0]
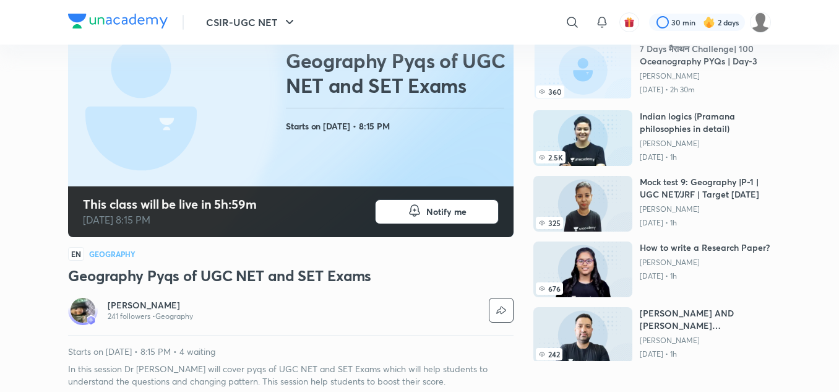
scroll to position [145, 0]
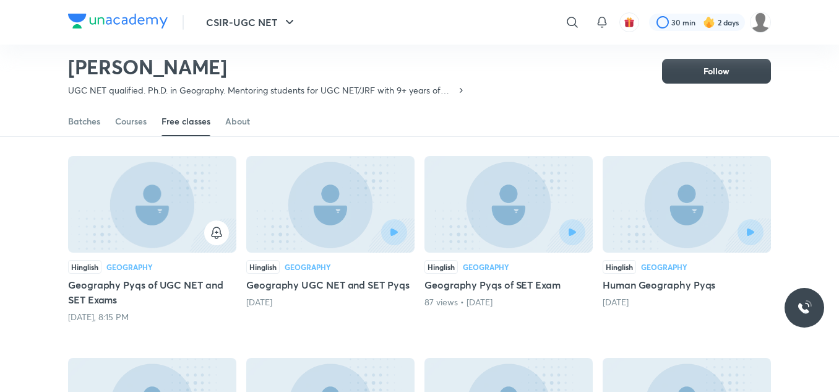
scroll to position [95, 0]
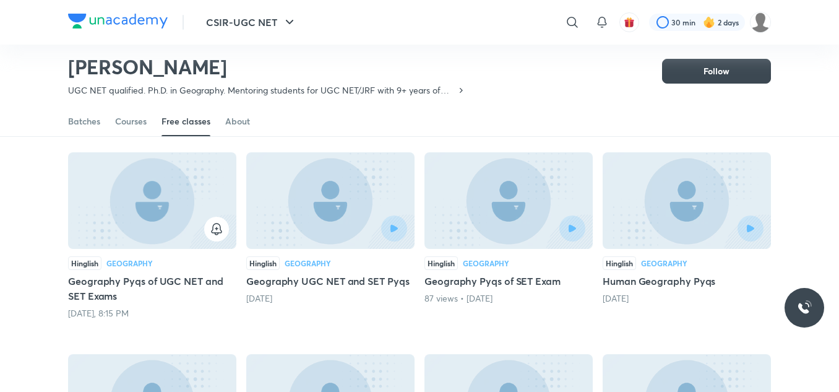
click at [329, 231] on div at bounding box center [330, 228] width 153 height 26
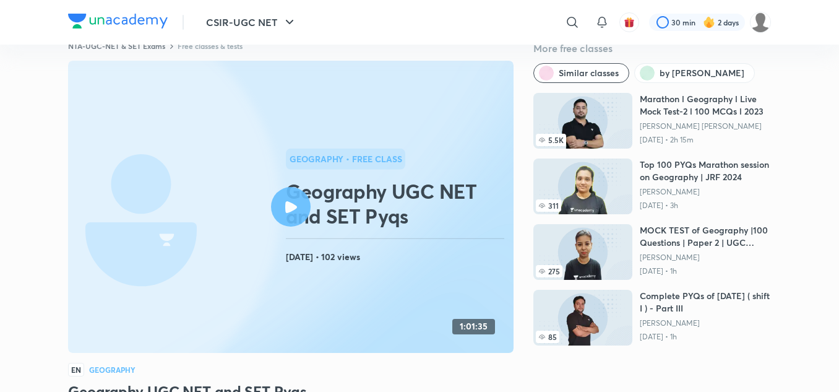
scroll to position [33, 0]
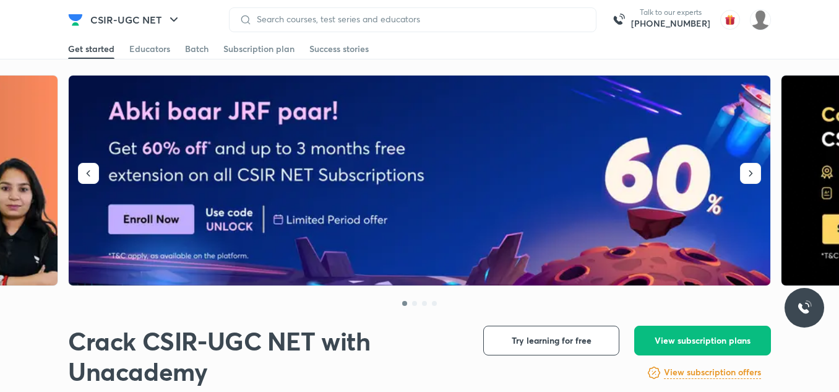
drag, startPoint x: 395, startPoint y: 25, endPoint x: 390, endPoint y: 20, distance: 7.5
click at [390, 20] on div at bounding box center [413, 19] width 368 height 25
click at [685, 261] on img at bounding box center [420, 181] width 703 height 210
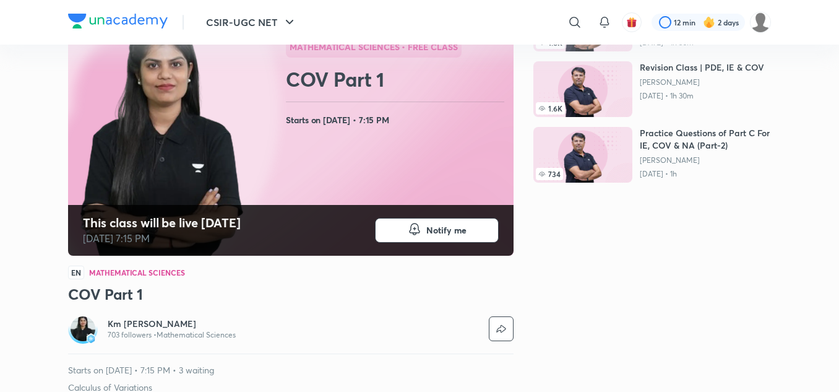
scroll to position [248, 0]
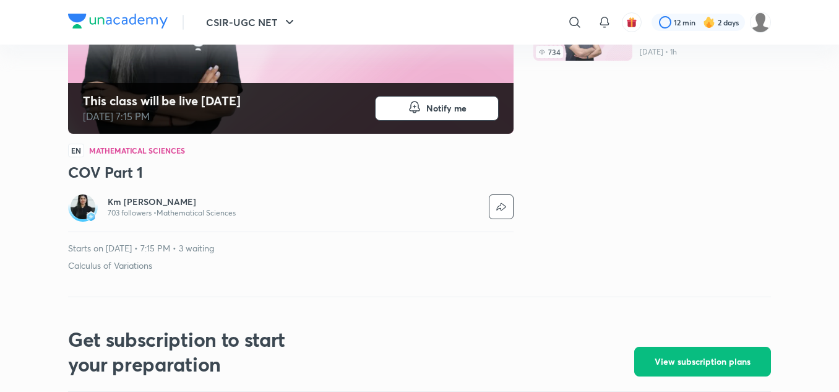
click at [167, 197] on h6 "Km Neetu Gupta" at bounding box center [172, 202] width 128 height 12
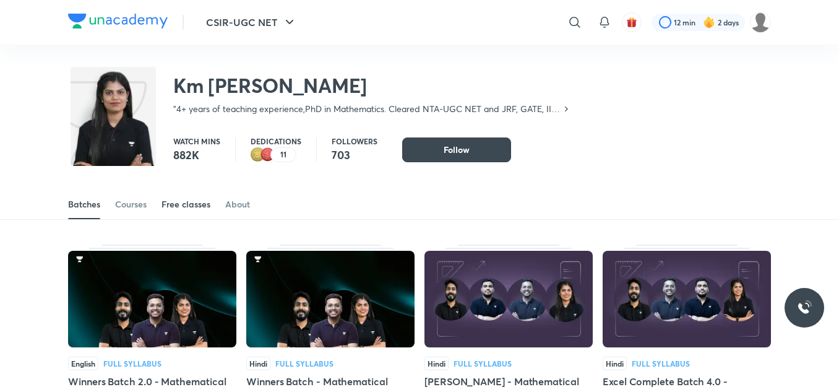
click at [183, 199] on div "Free classes" at bounding box center [186, 204] width 49 height 12
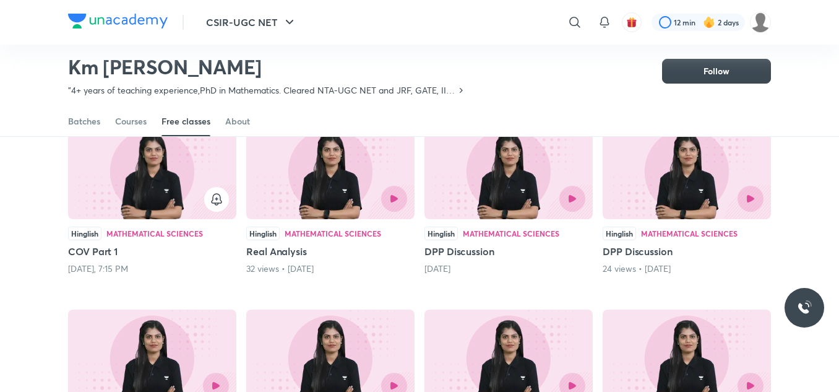
scroll to position [125, 0]
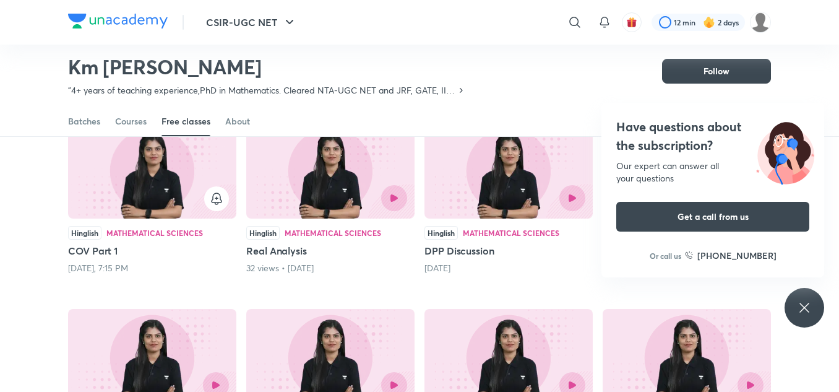
click at [802, 310] on icon at bounding box center [804, 307] width 9 height 9
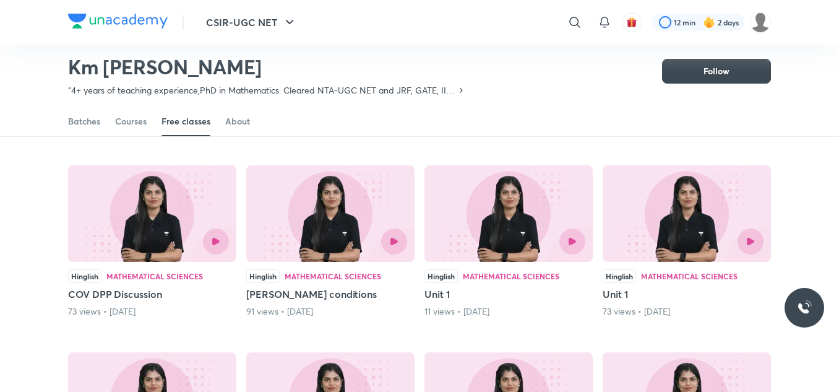
scroll to position [268, 0]
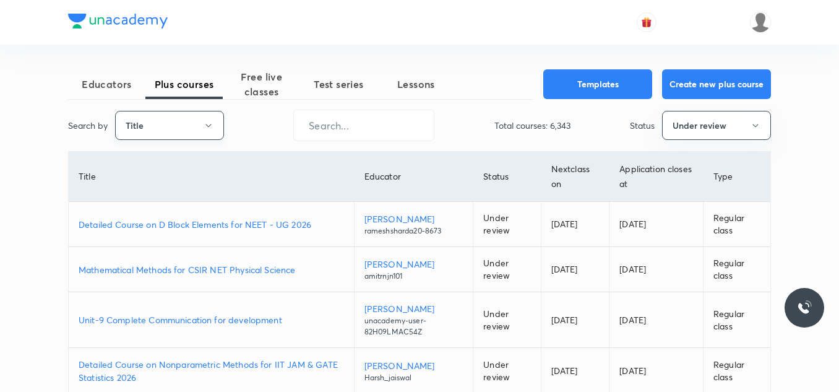
click at [192, 118] on button "Title" at bounding box center [169, 125] width 109 height 29
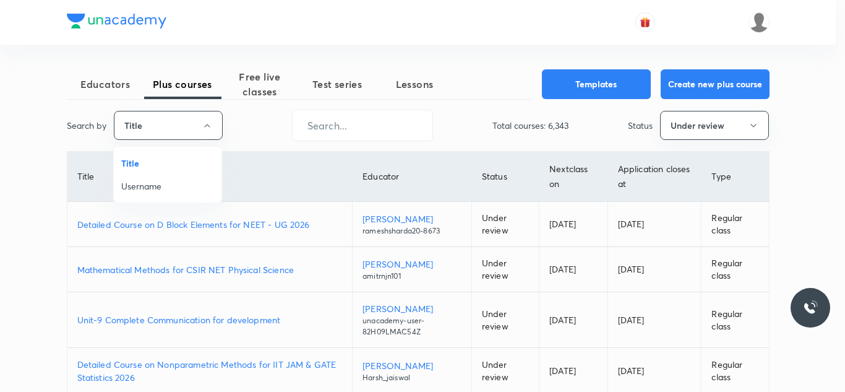
click at [175, 183] on span "Username" at bounding box center [167, 185] width 93 height 13
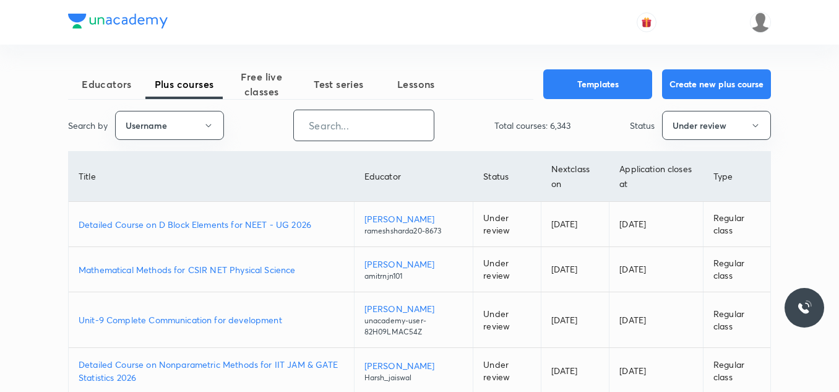
click at [314, 126] on input "text" at bounding box center [364, 126] width 140 height 32
paste input "sakshipuspraj"
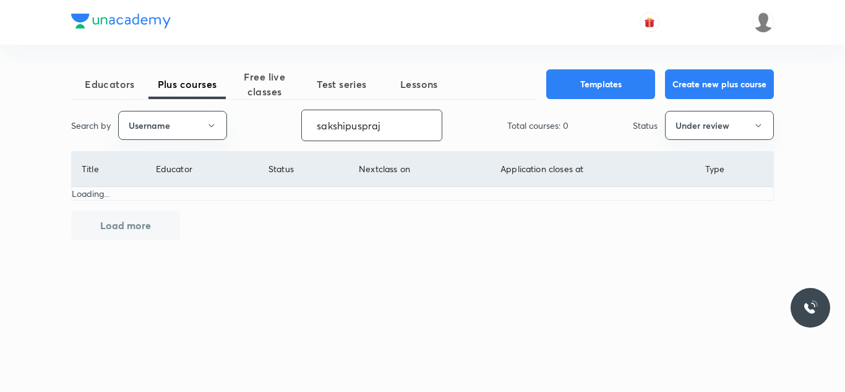
type input "sakshipuspraj"
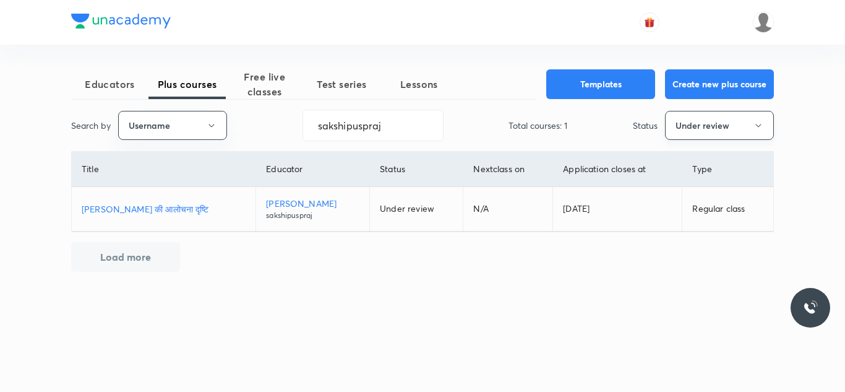
click at [694, 126] on button "Under review" at bounding box center [719, 125] width 109 height 29
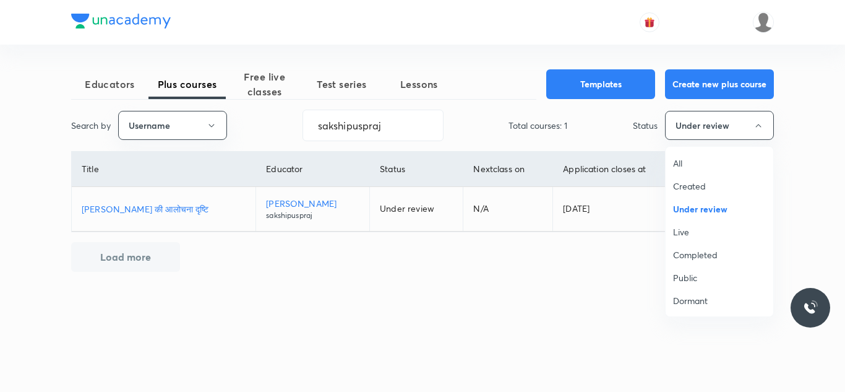
click at [697, 259] on span "Completed" at bounding box center [719, 254] width 93 height 13
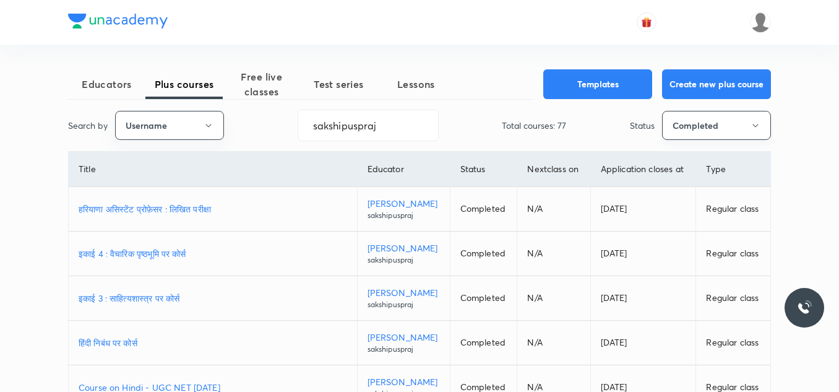
click at [690, 116] on button "Completed" at bounding box center [716, 125] width 109 height 29
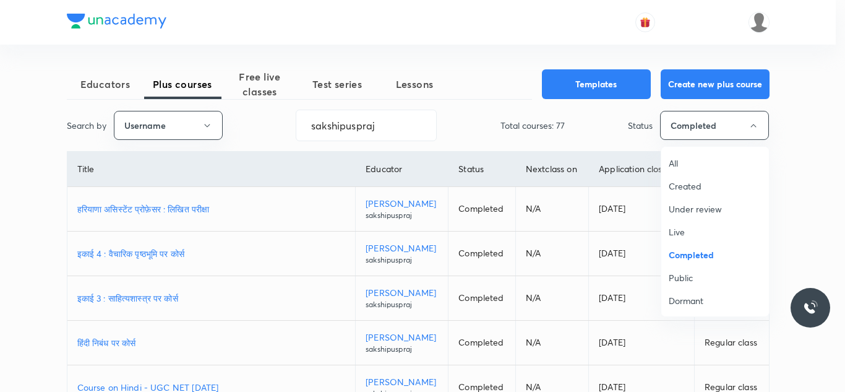
click at [688, 235] on span "Live" at bounding box center [715, 231] width 93 height 13
